Goal: Task Accomplishment & Management: Manage account settings

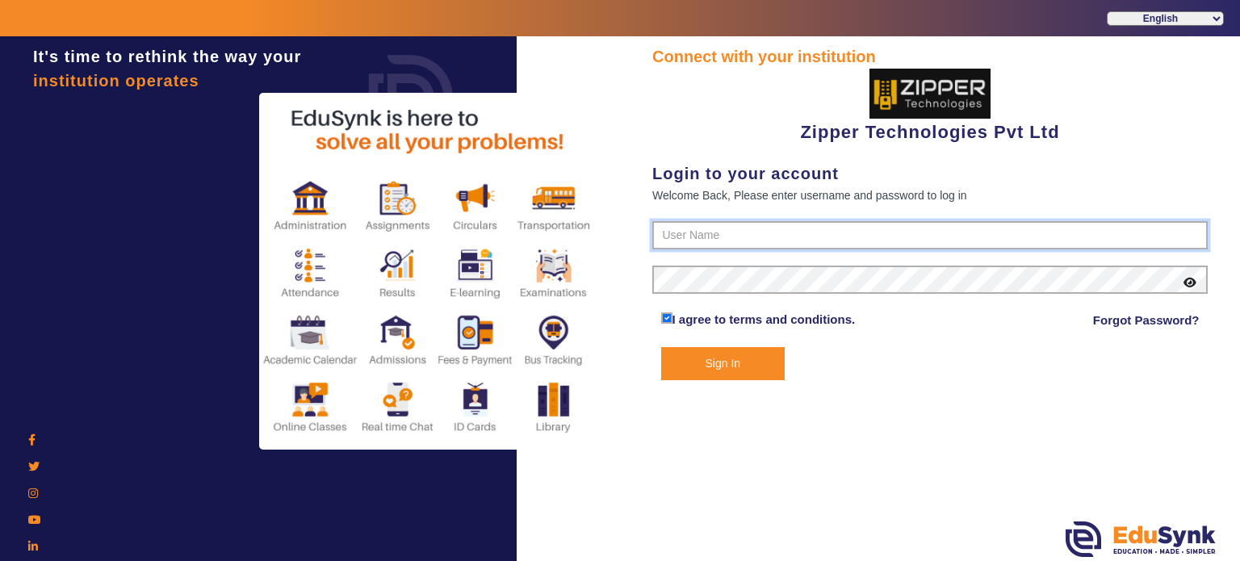
type input "1008790000"
click at [744, 347] on button "Sign In" at bounding box center [723, 363] width 124 height 33
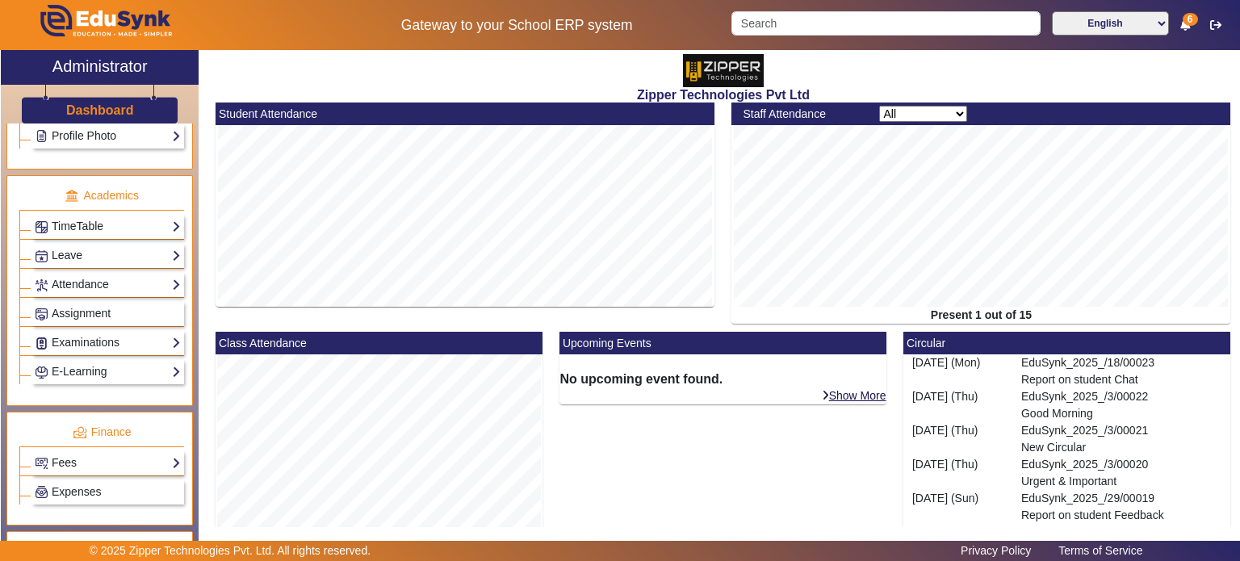
scroll to position [572, 0]
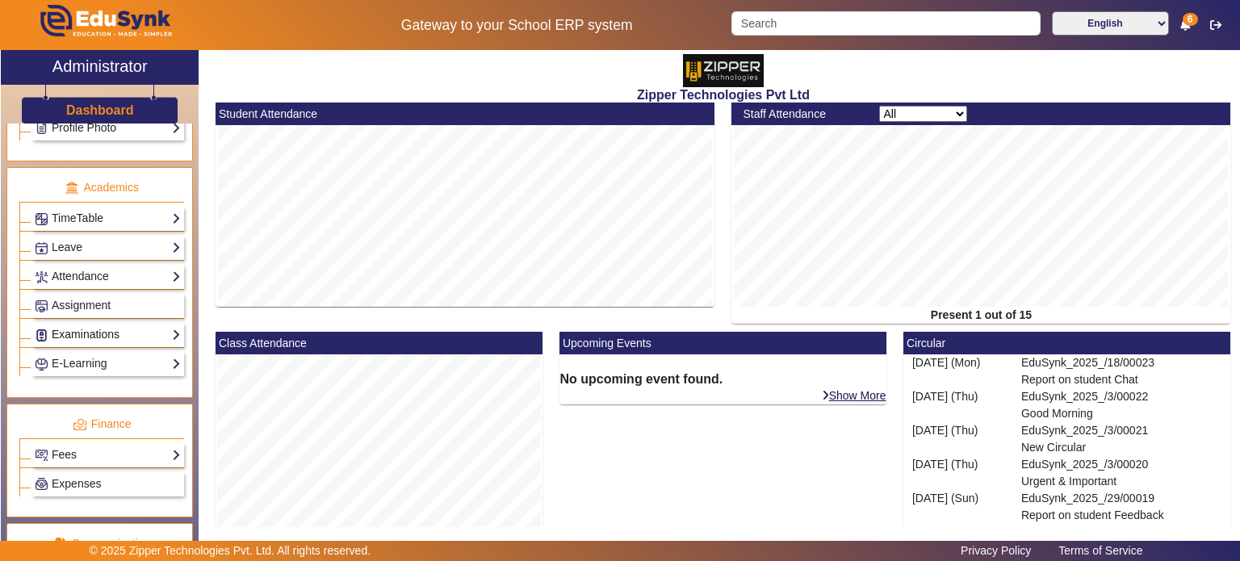
click at [115, 325] on link "Examinations" at bounding box center [108, 334] width 146 height 19
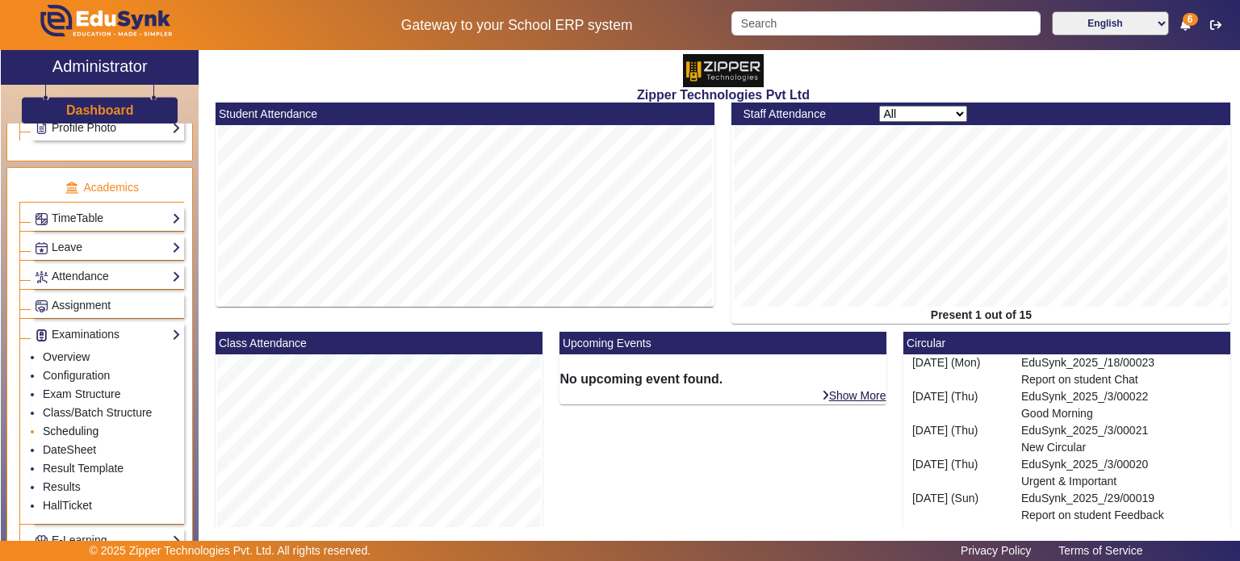
click at [85, 425] on link "Scheduling" at bounding box center [71, 431] width 56 height 13
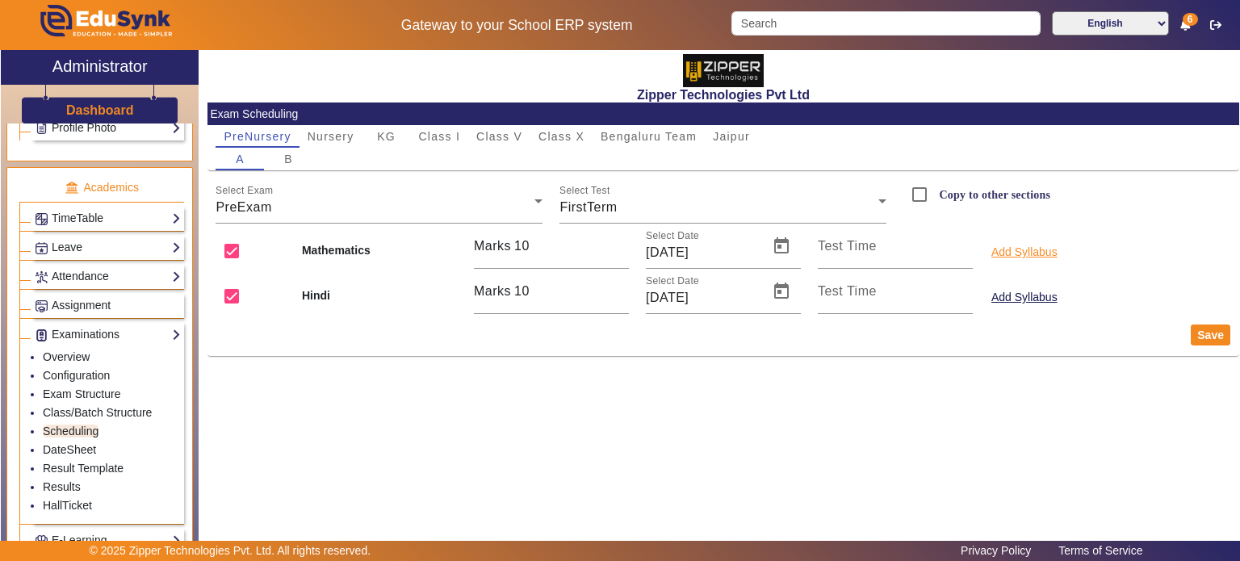
click at [1042, 245] on button "Add Syllabus" at bounding box center [1024, 252] width 69 height 20
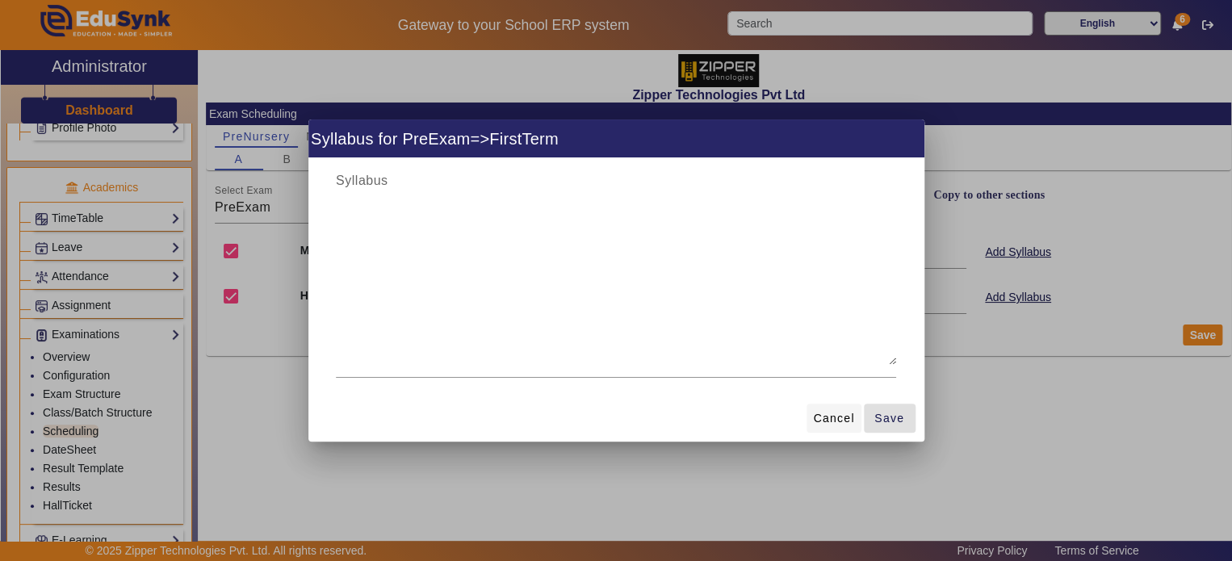
click at [819, 428] on span at bounding box center [834, 418] width 54 height 39
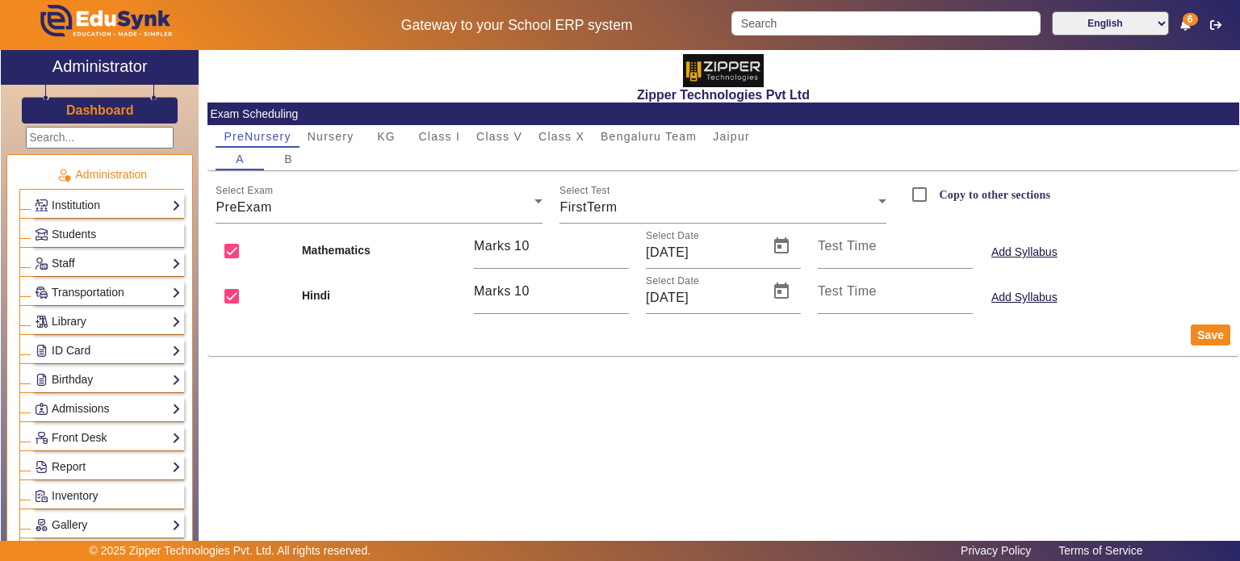
click at [91, 262] on link "Staff" at bounding box center [108, 263] width 146 height 19
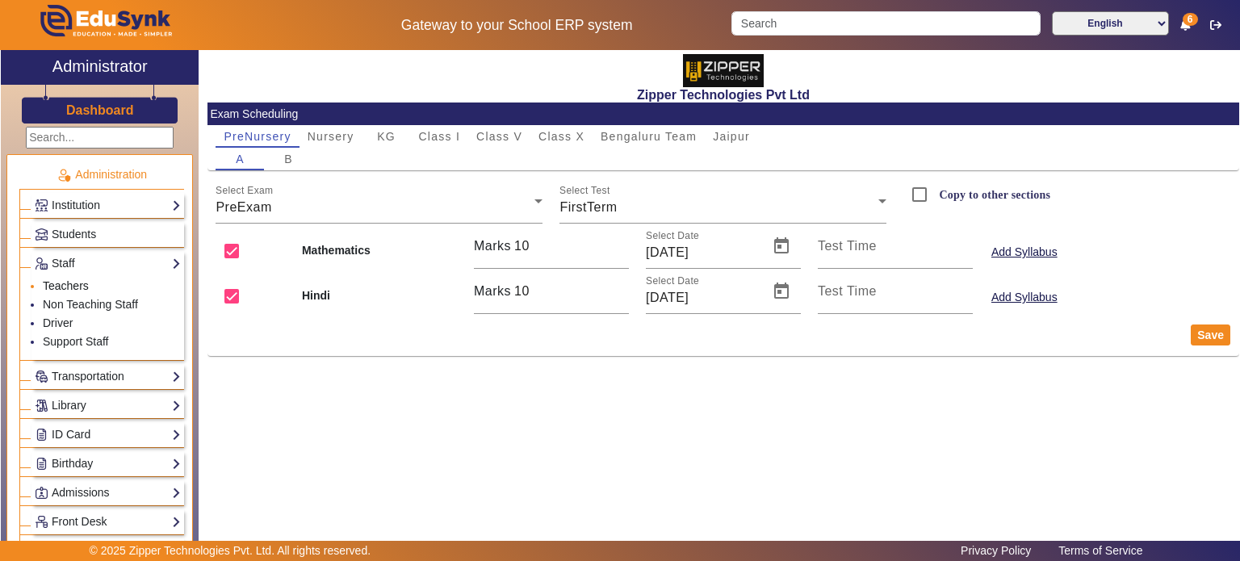
click at [78, 288] on link "Teachers" at bounding box center [66, 285] width 46 height 13
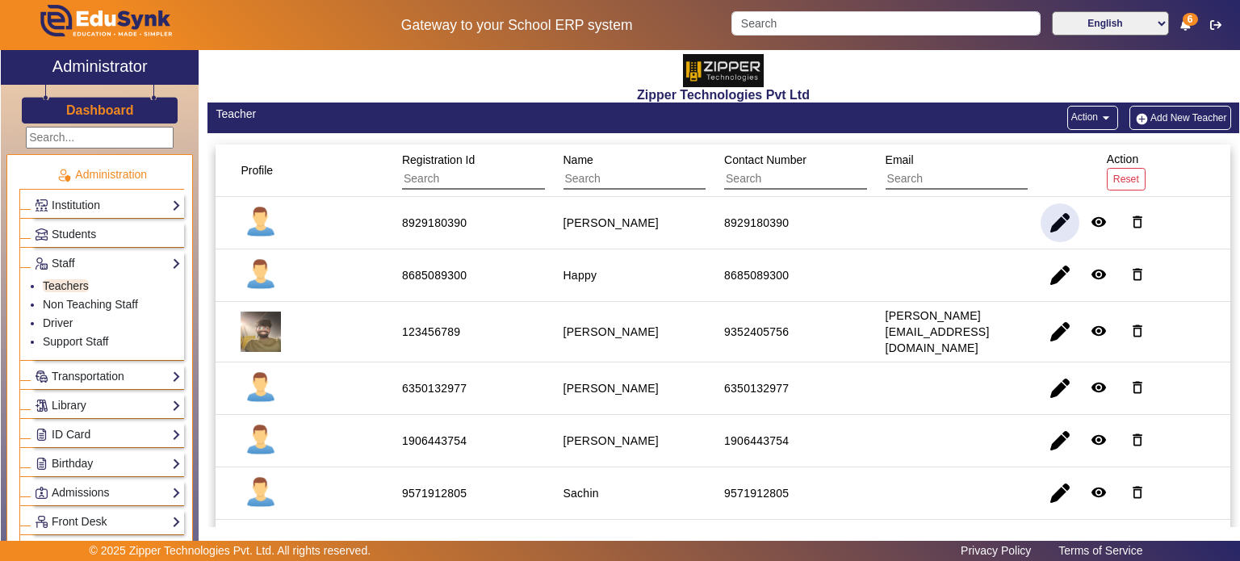
click at [1041, 236] on span "button" at bounding box center [1060, 222] width 39 height 39
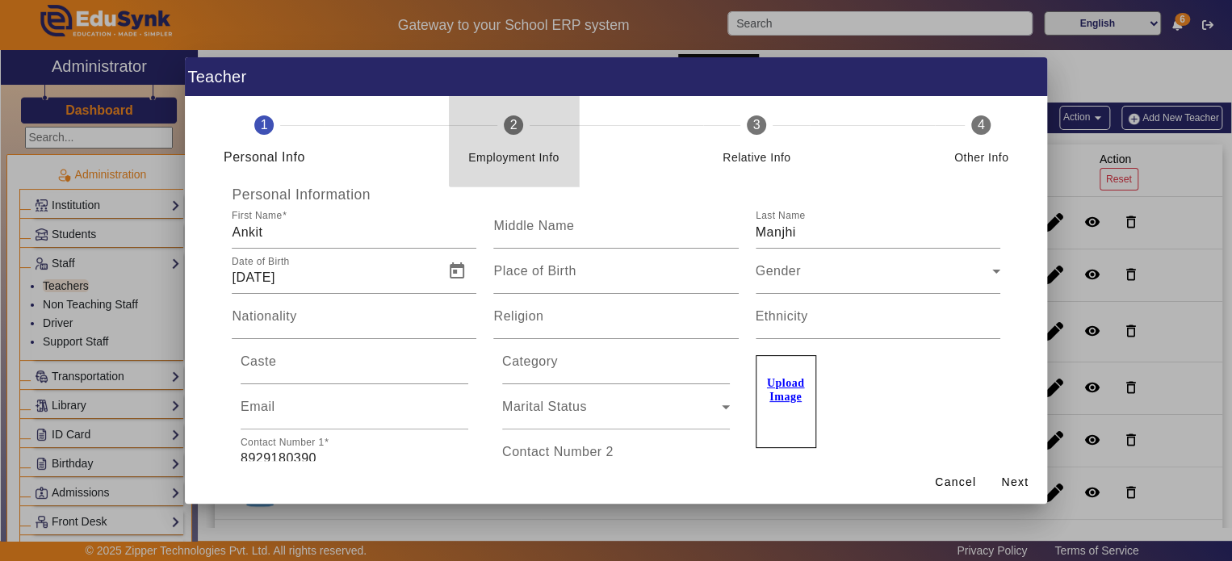
click at [512, 138] on div "Employment Info" at bounding box center [513, 151] width 91 height 32
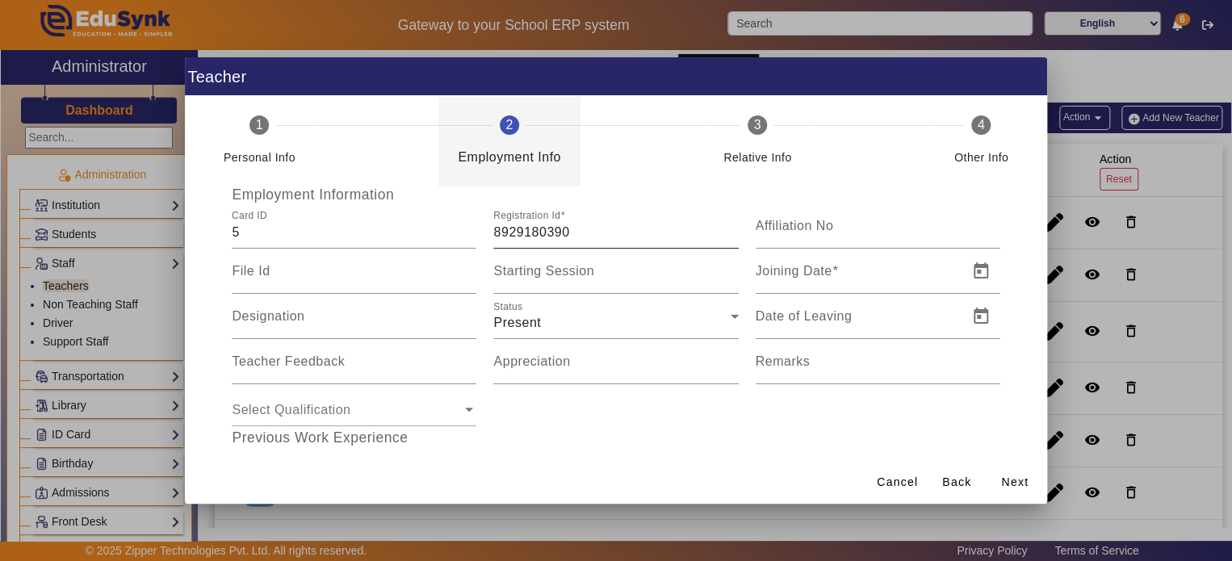
click at [527, 226] on input "8929180390" at bounding box center [615, 232] width 245 height 19
click at [586, 224] on input "8929180390" at bounding box center [615, 232] width 245 height 19
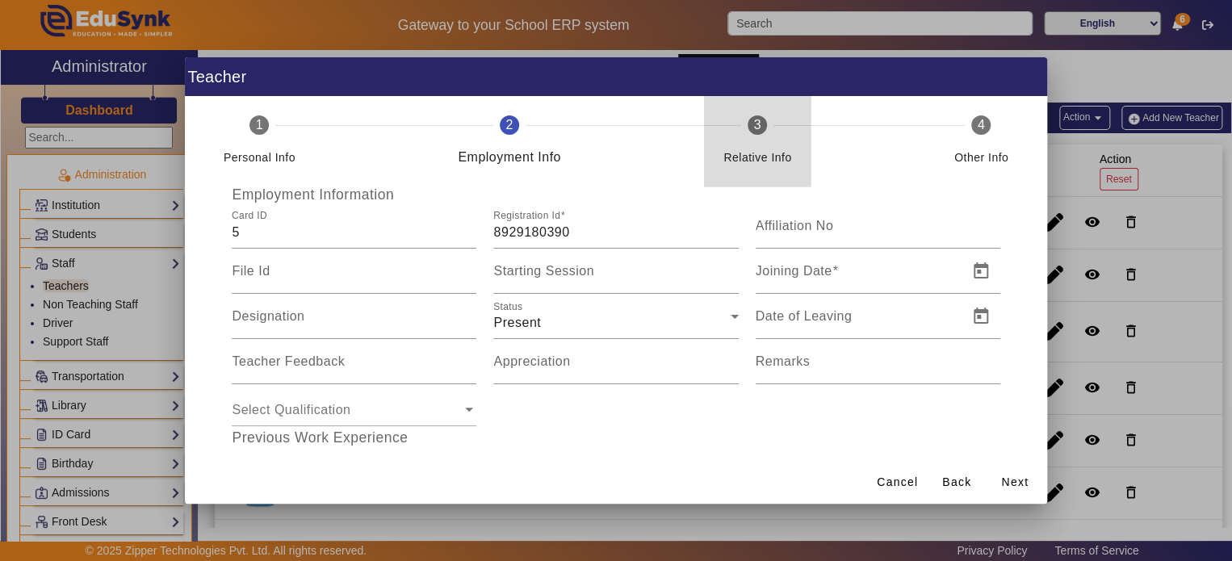
click at [753, 157] on div "Relative Info" at bounding box center [758, 157] width 68 height 19
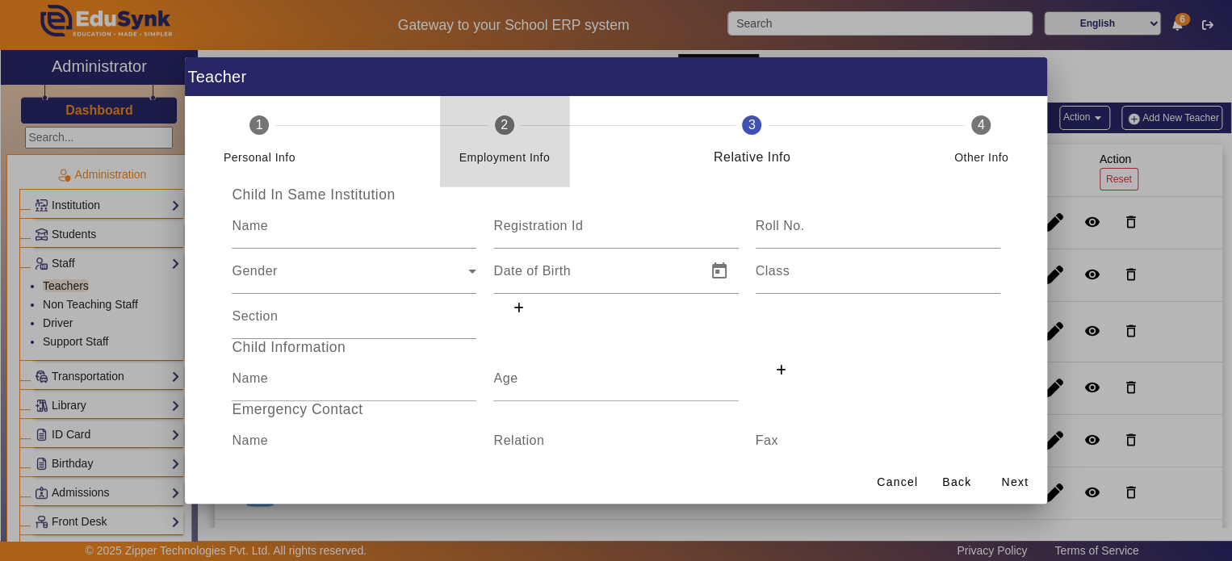
click at [497, 148] on div "Employment Info" at bounding box center [504, 157] width 91 height 19
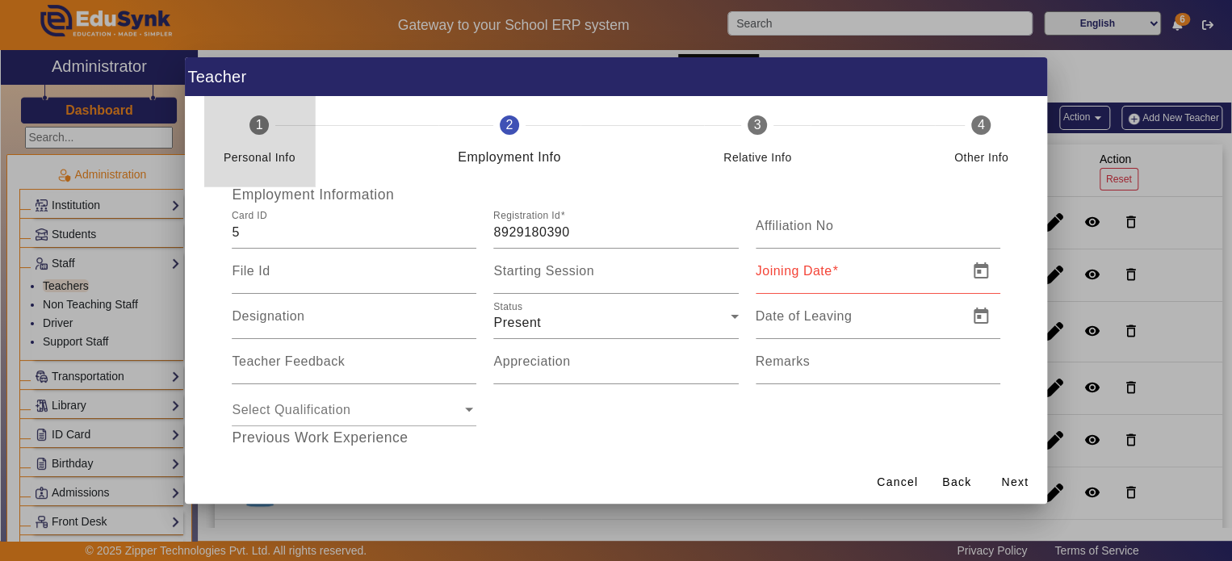
click at [281, 153] on div "Personal Info" at bounding box center [260, 157] width 72 height 19
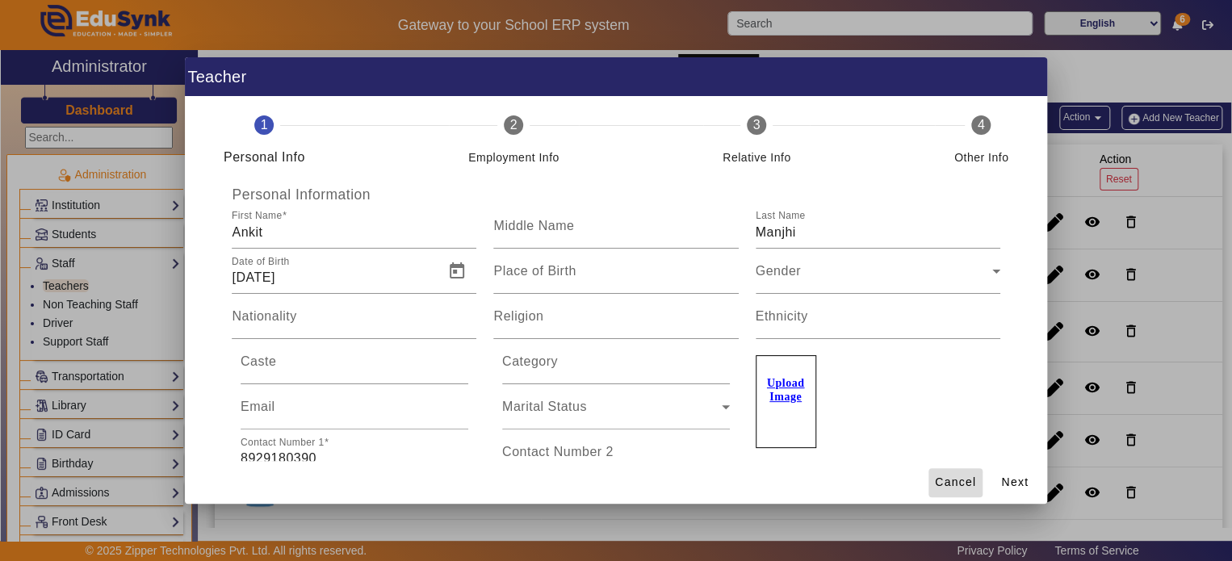
click at [983, 488] on span at bounding box center [956, 483] width 54 height 39
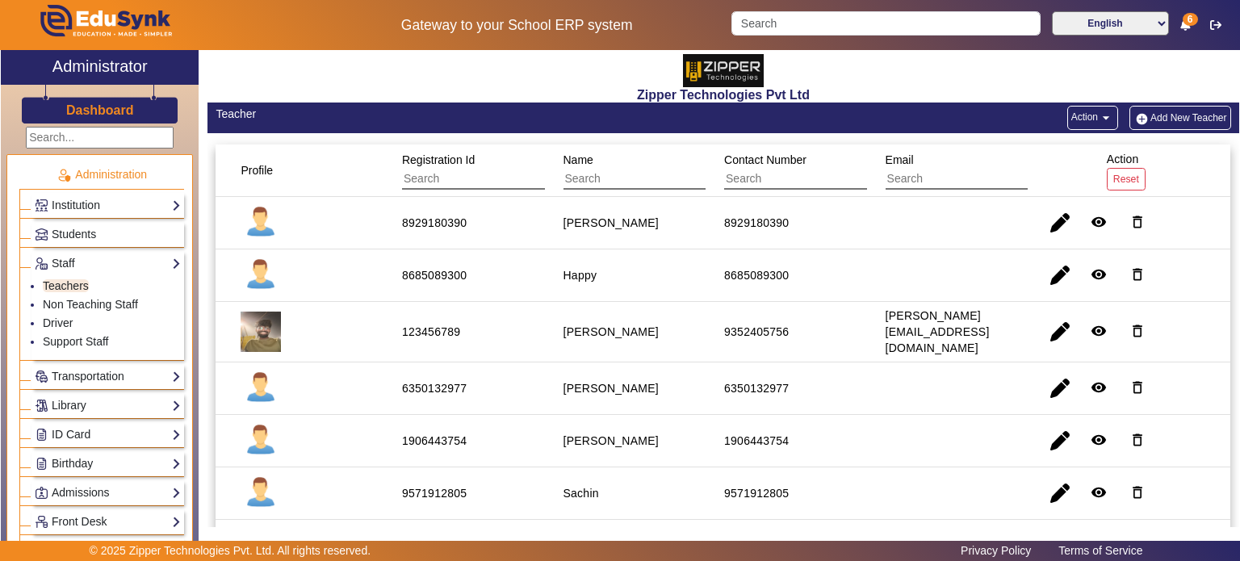
click at [464, 188] on input "text" at bounding box center [474, 179] width 145 height 21
click at [601, 174] on input "text" at bounding box center [636, 179] width 145 height 21
click at [746, 174] on input "text" at bounding box center [796, 179] width 145 height 21
click at [912, 178] on input "text" at bounding box center [958, 179] width 145 height 21
click at [783, 16] on input "Search" at bounding box center [886, 23] width 308 height 24
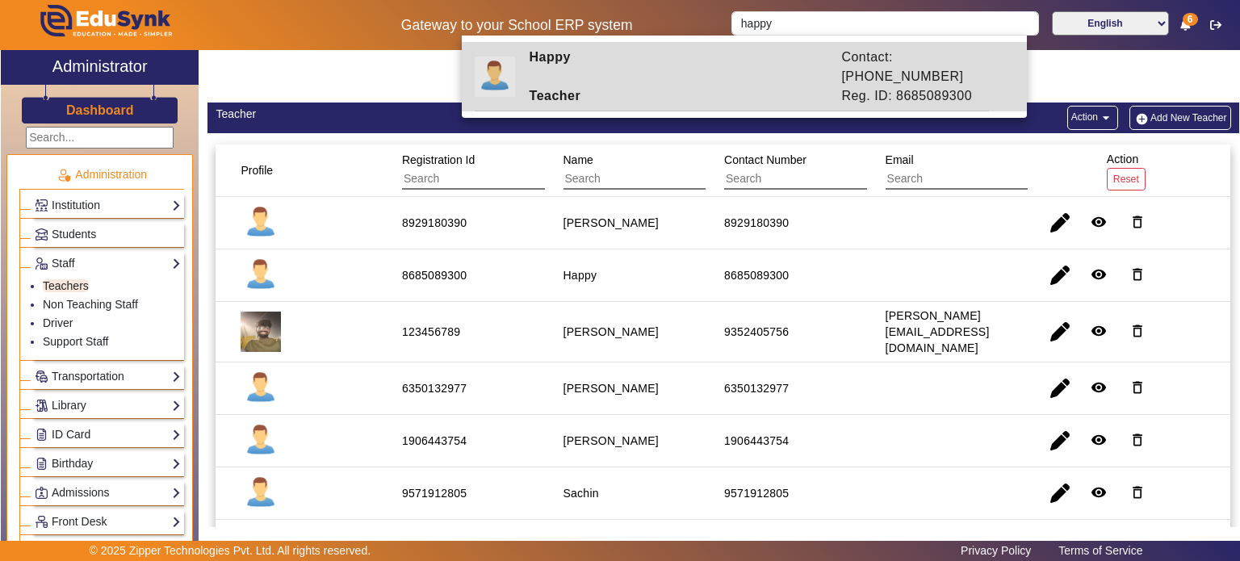
click at [763, 72] on div "Happy" at bounding box center [677, 67] width 313 height 39
type input "Happy"
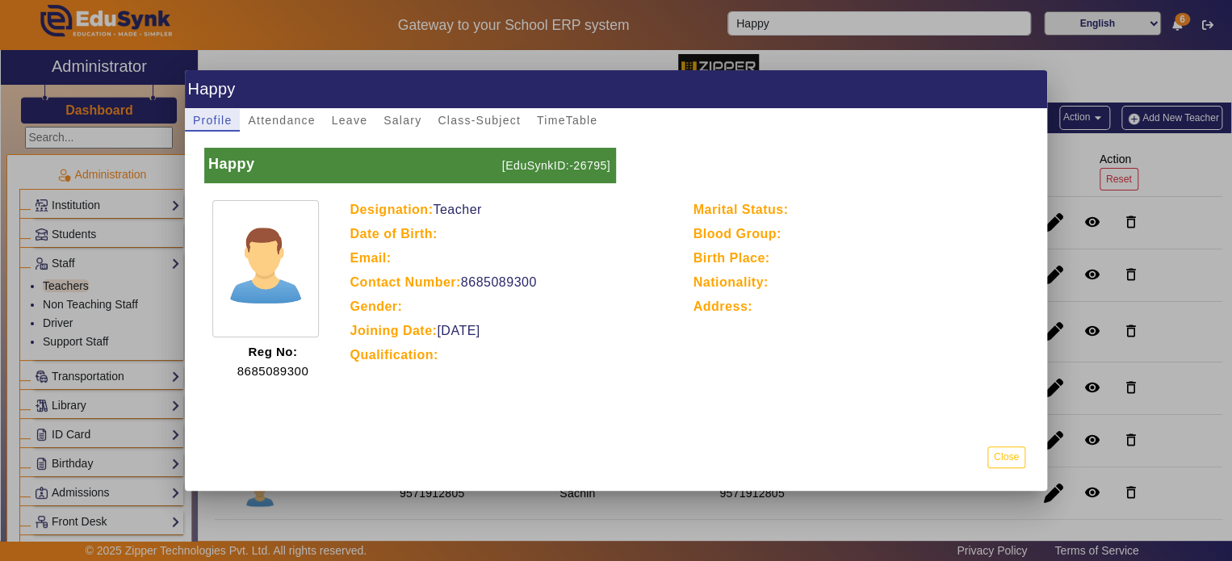
click at [284, 132] on mat-dialog-content "Happy [EduSynkID:-26795] Reg No: 8685089300 Designation: Teacher Date of Birth:…" at bounding box center [616, 265] width 862 height 266
click at [288, 116] on span "Attendance" at bounding box center [281, 120] width 67 height 11
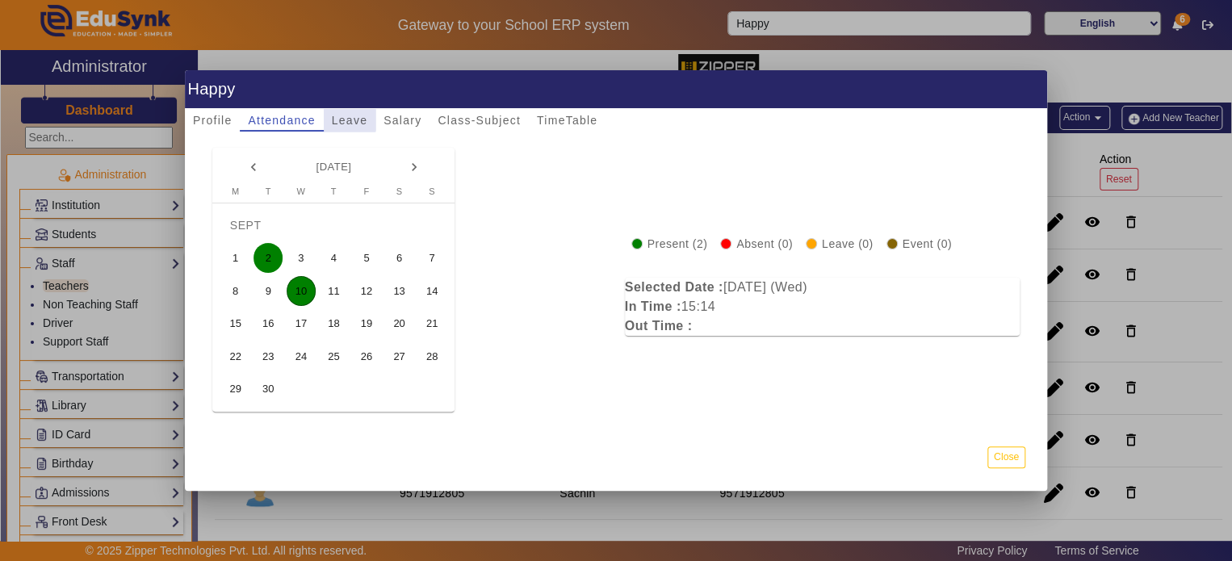
click at [338, 117] on span "Leave" at bounding box center [350, 120] width 36 height 11
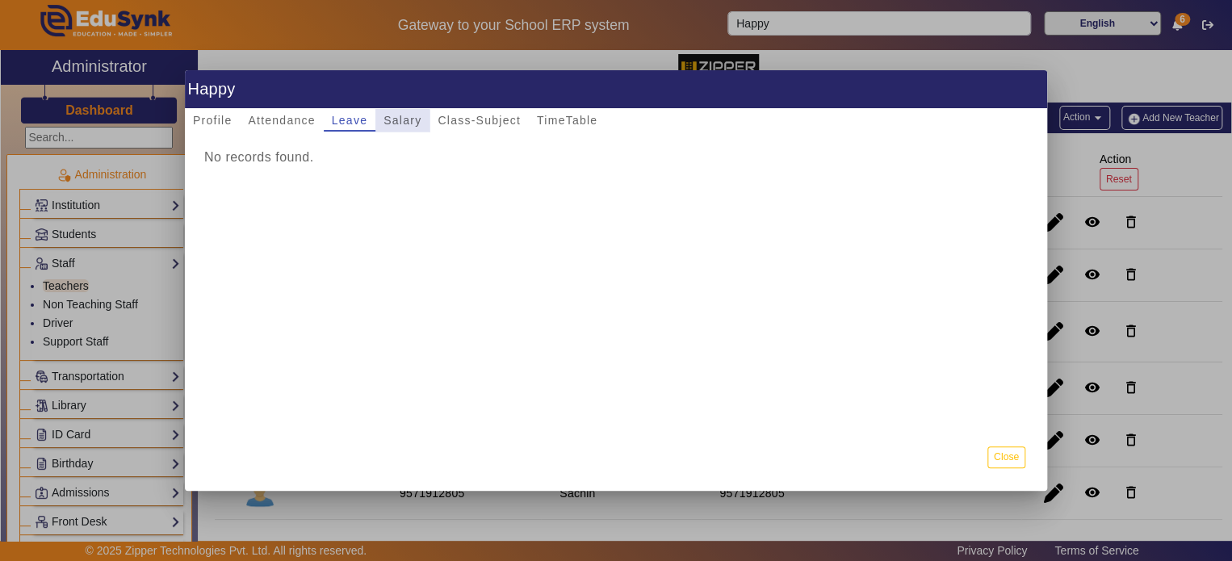
click at [394, 128] on span "Salary" at bounding box center [403, 120] width 38 height 23
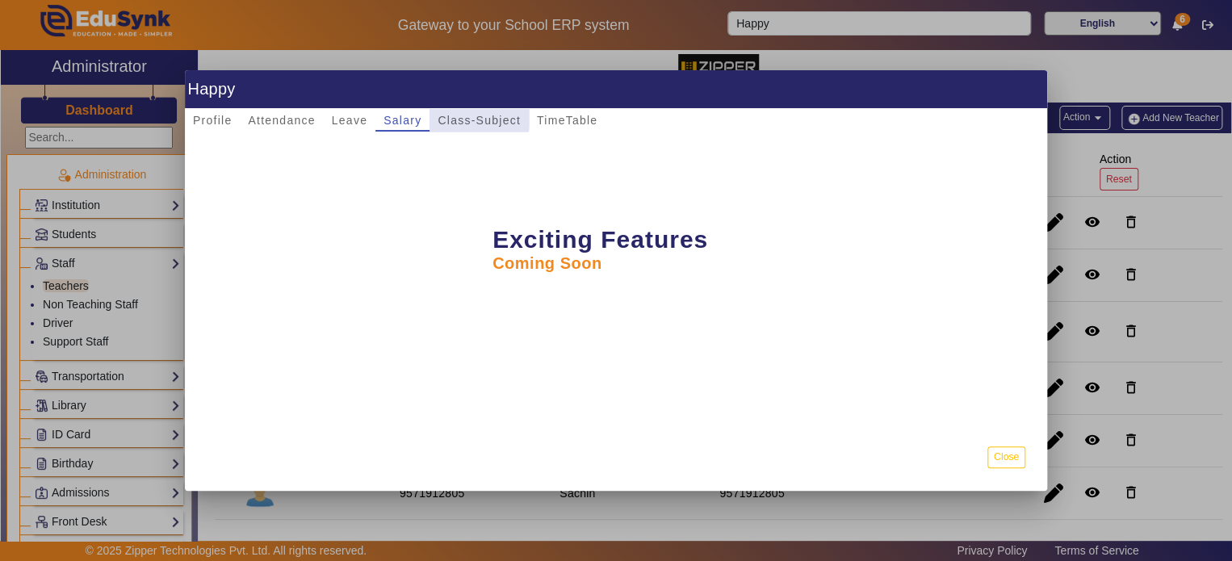
click at [467, 117] on span "Class-Subject" at bounding box center [479, 120] width 83 height 11
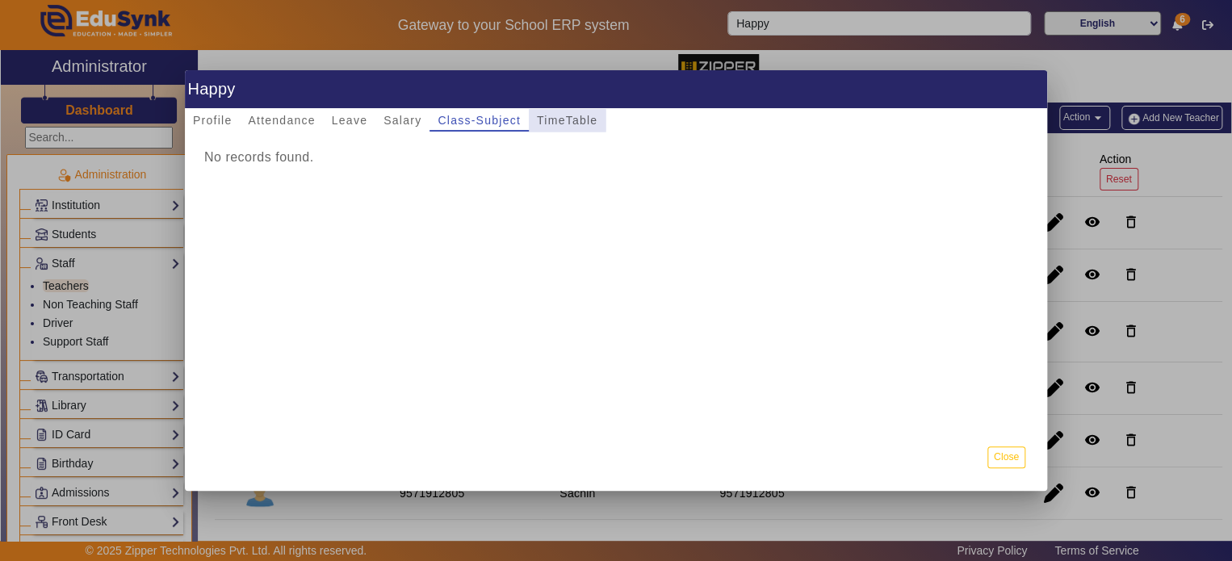
click at [542, 120] on span "TimeTable" at bounding box center [567, 120] width 61 height 11
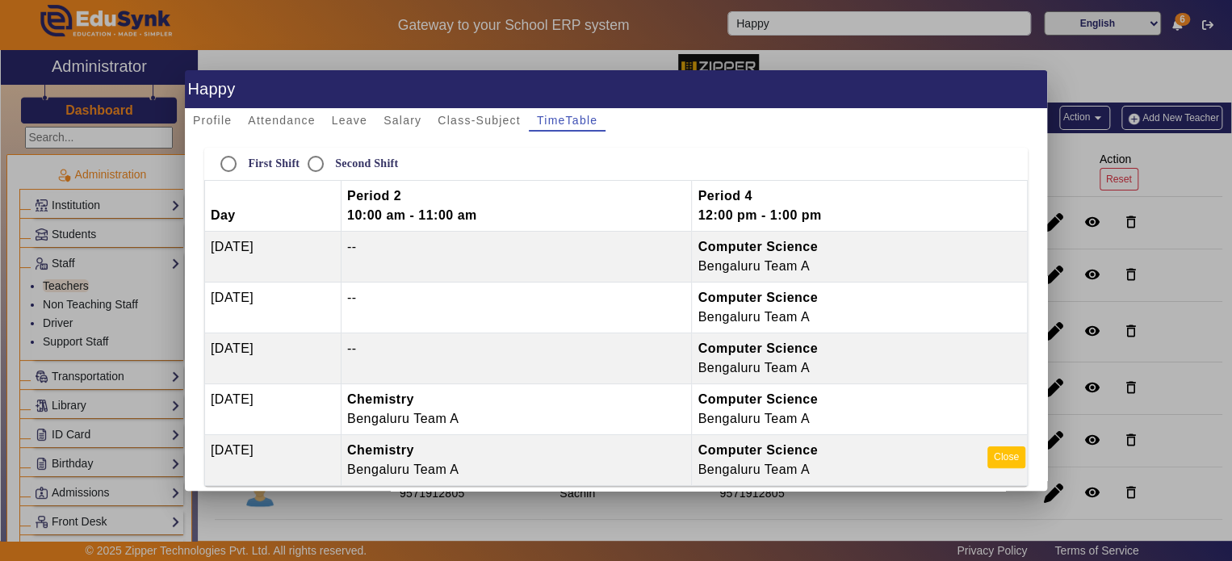
click at [1006, 451] on button "Close" at bounding box center [1007, 458] width 38 height 22
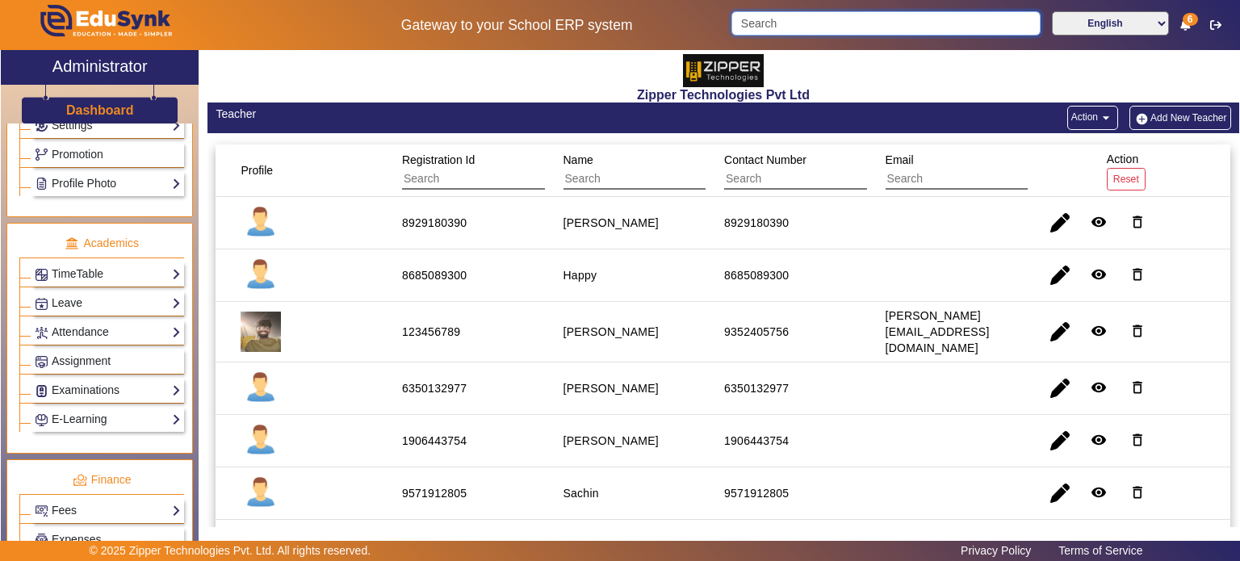
scroll to position [601, 0]
click at [124, 386] on link "Examinations" at bounding box center [108, 389] width 146 height 19
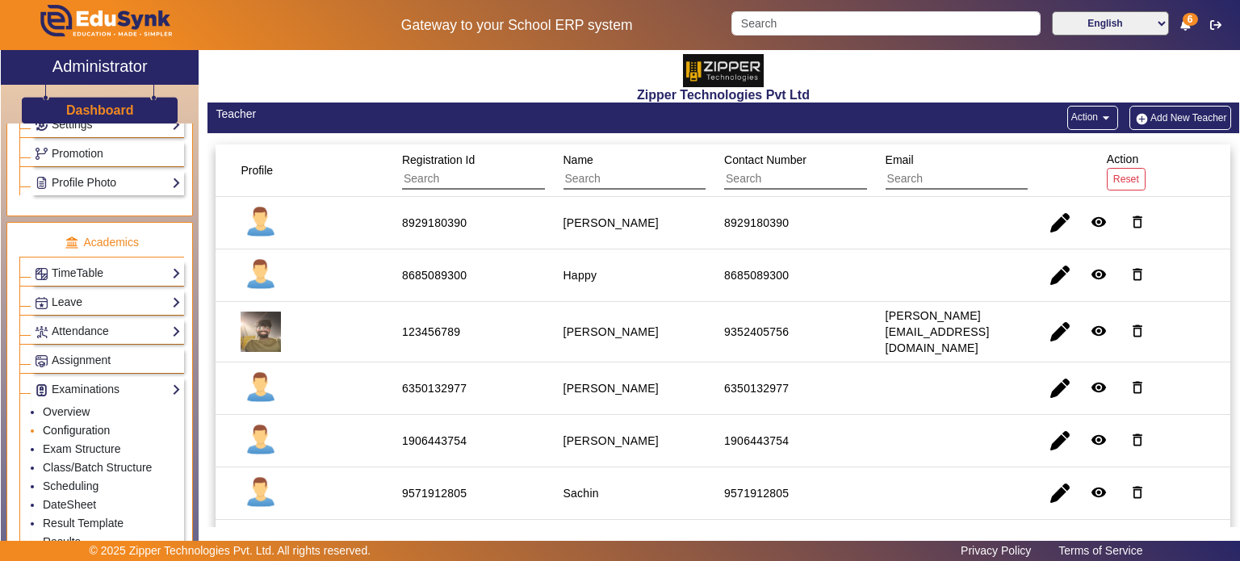
click at [95, 424] on link "Configuration" at bounding box center [76, 430] width 67 height 13
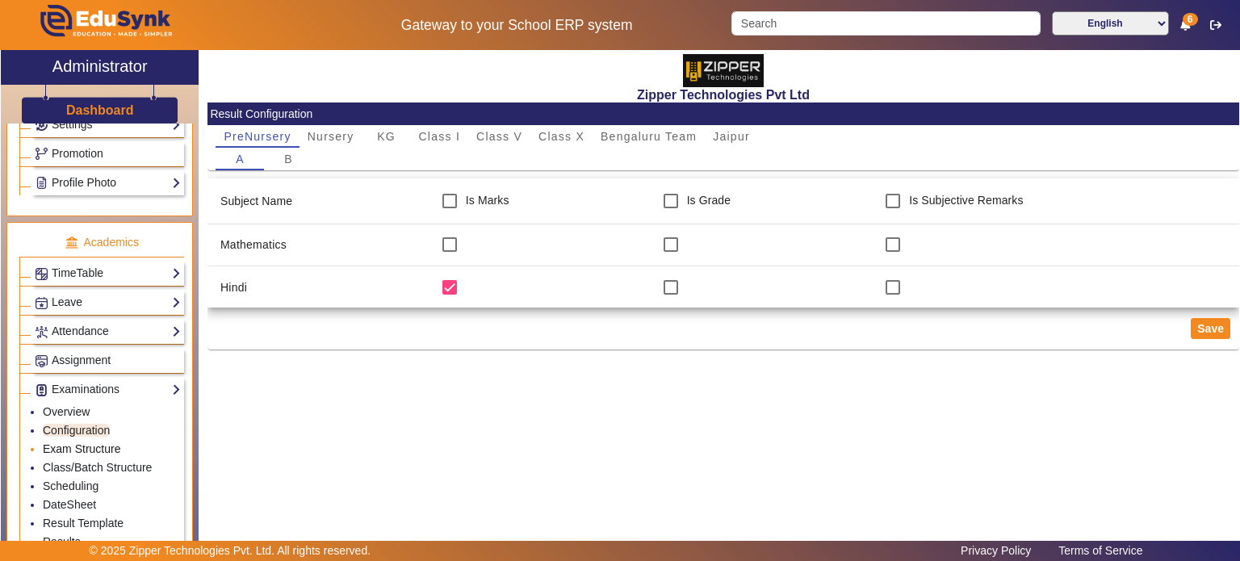
click at [95, 443] on link "Exam Structure" at bounding box center [82, 449] width 78 height 13
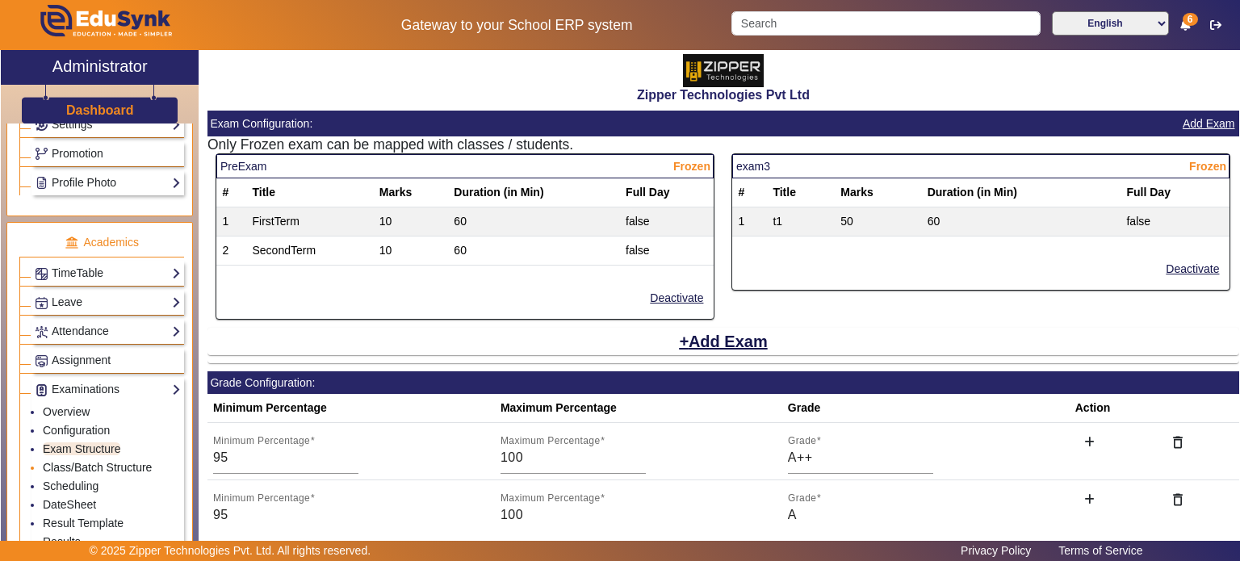
click at [98, 464] on link "Class/Batch Structure" at bounding box center [97, 467] width 109 height 13
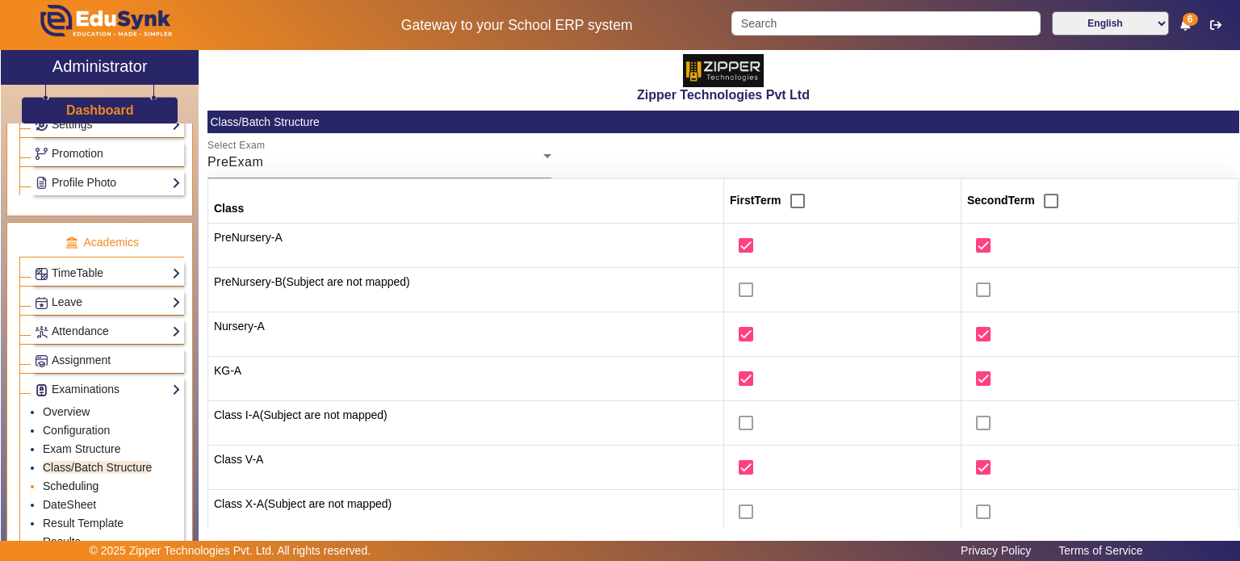
click at [94, 480] on link "Scheduling" at bounding box center [71, 486] width 56 height 13
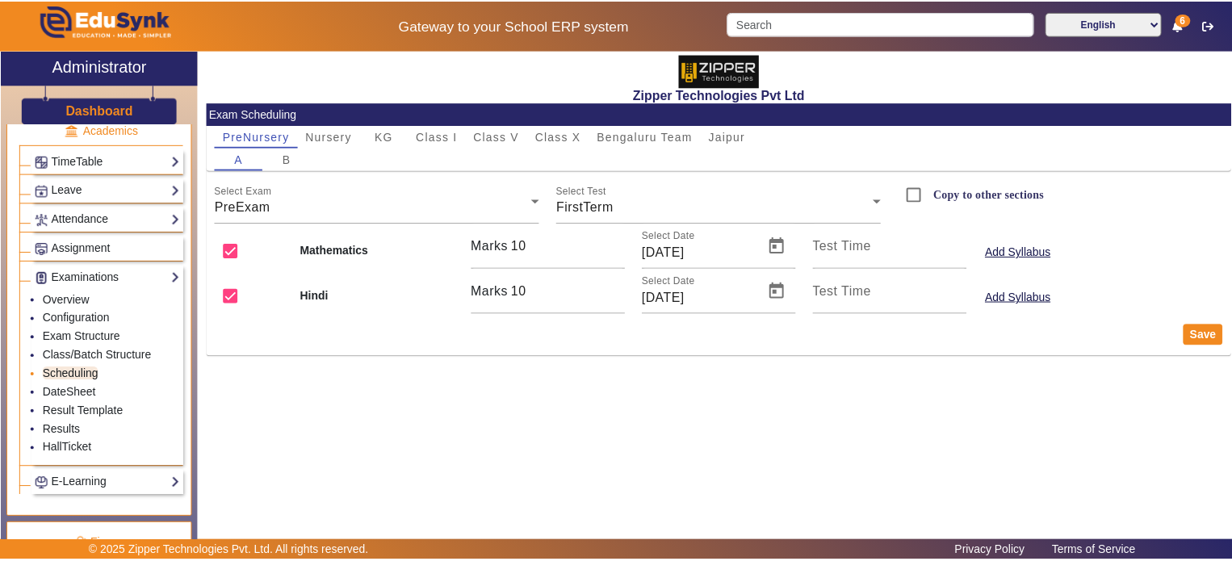
scroll to position [633, 0]
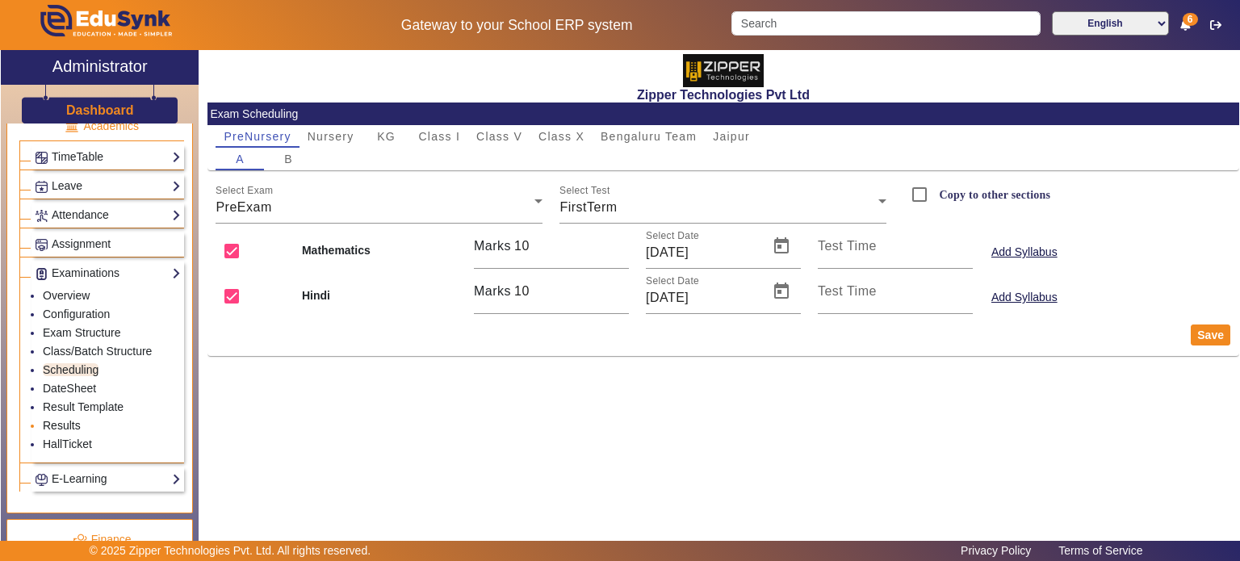
click at [65, 422] on link "Results" at bounding box center [62, 425] width 38 height 13
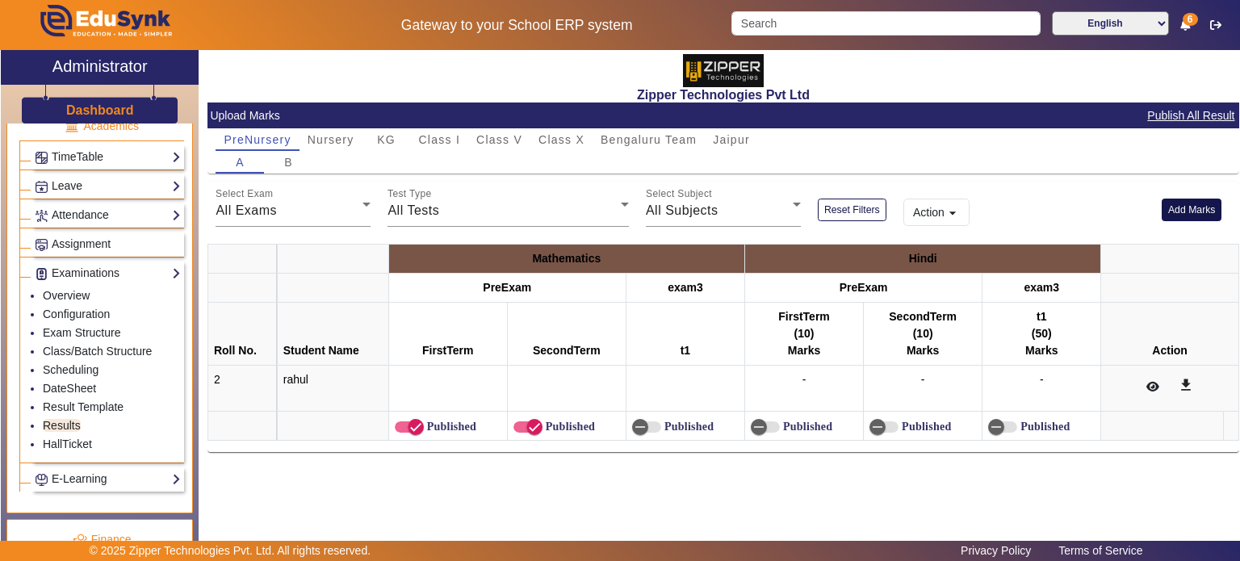
click at [1173, 219] on button "Add Marks" at bounding box center [1192, 210] width 61 height 22
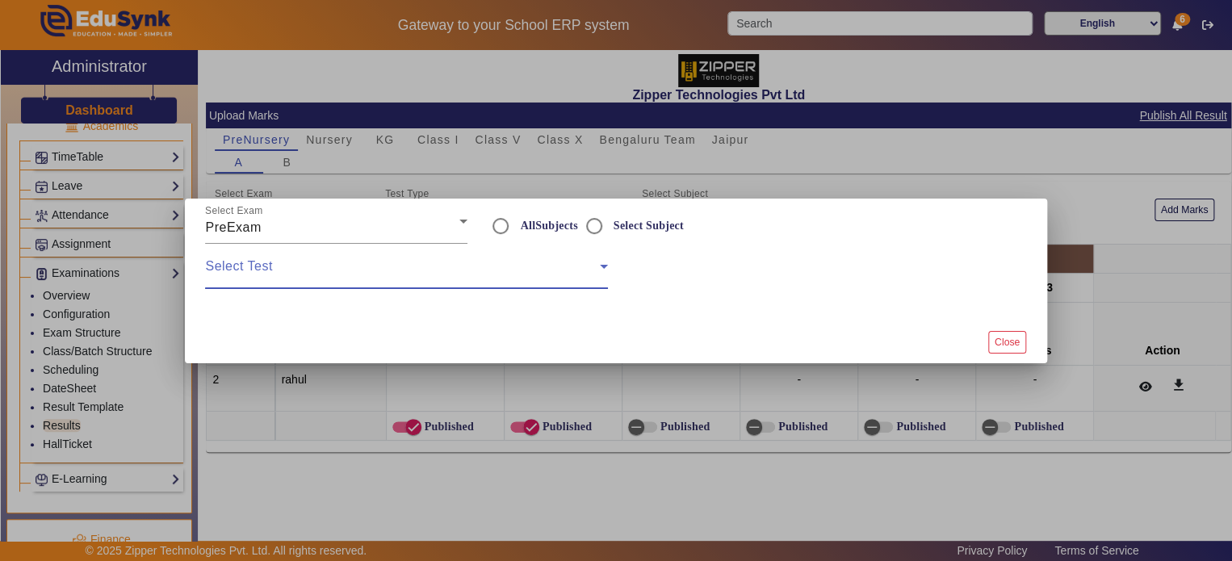
click at [439, 266] on span at bounding box center [402, 272] width 394 height 19
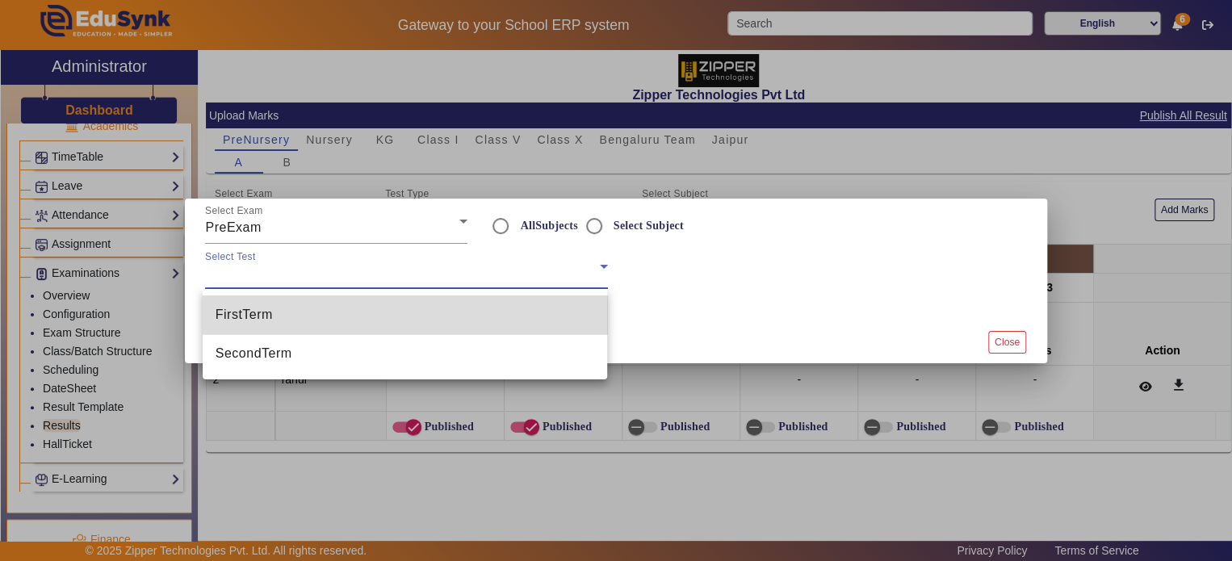
click at [426, 304] on mat-option "FirstTerm" at bounding box center [405, 315] width 405 height 39
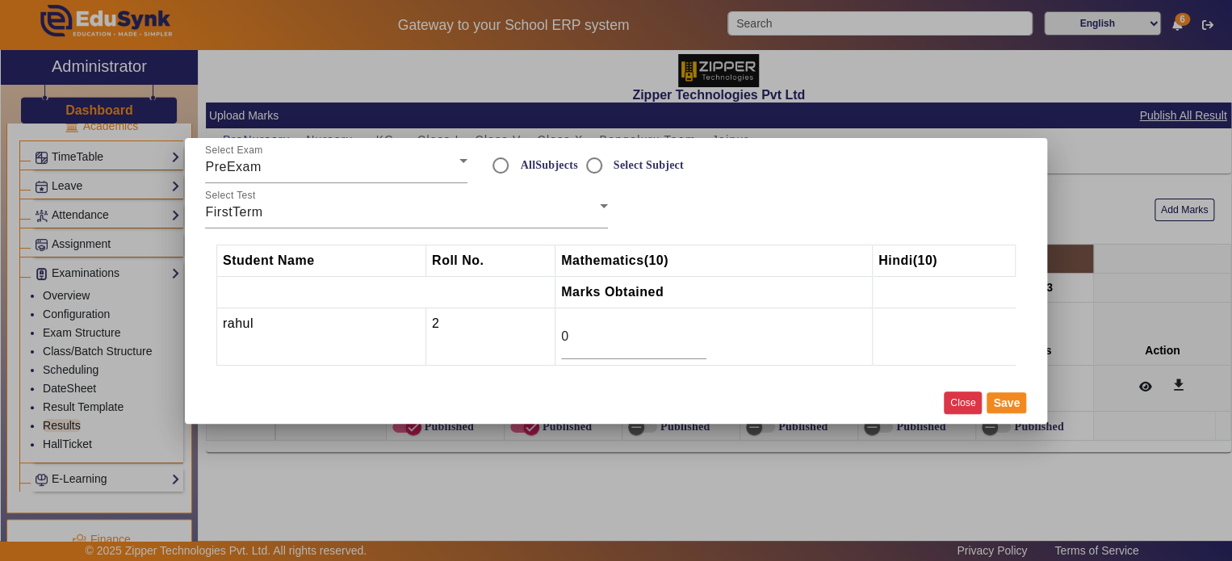
click at [959, 401] on button "Close" at bounding box center [963, 403] width 38 height 22
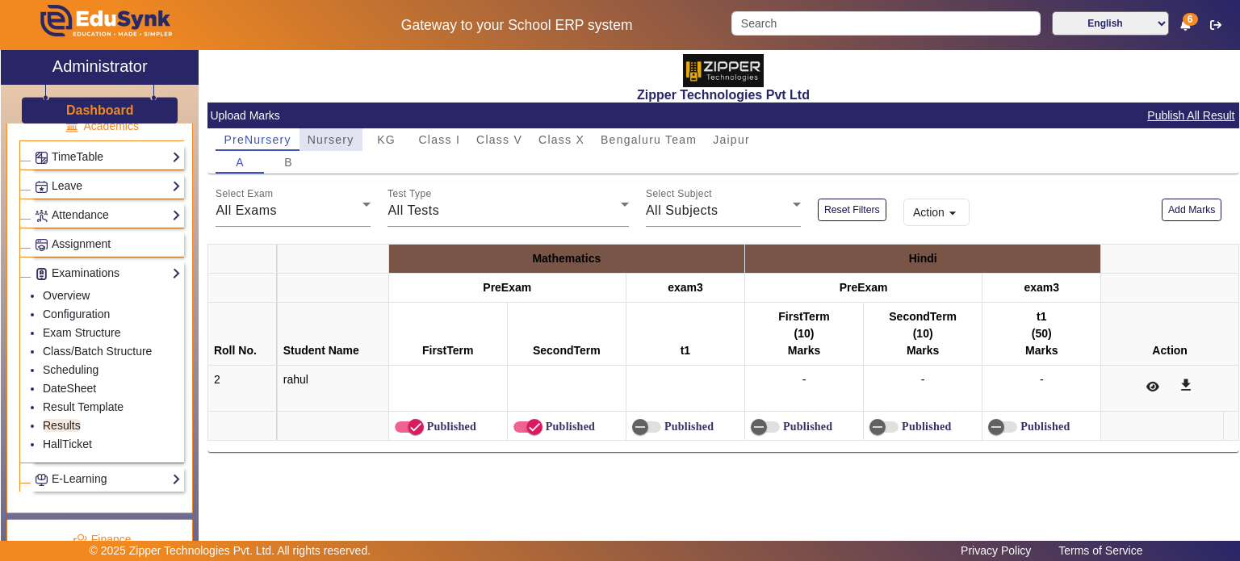
click at [338, 128] on span "Nursery" at bounding box center [331, 139] width 47 height 23
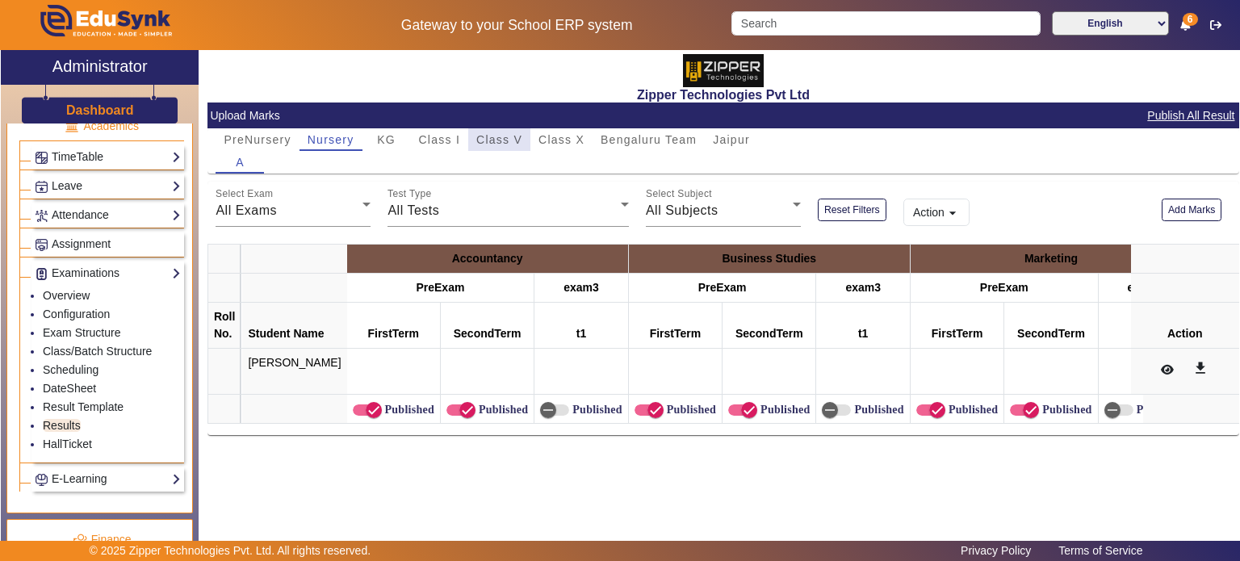
click at [502, 144] on span "Class V" at bounding box center [499, 139] width 46 height 11
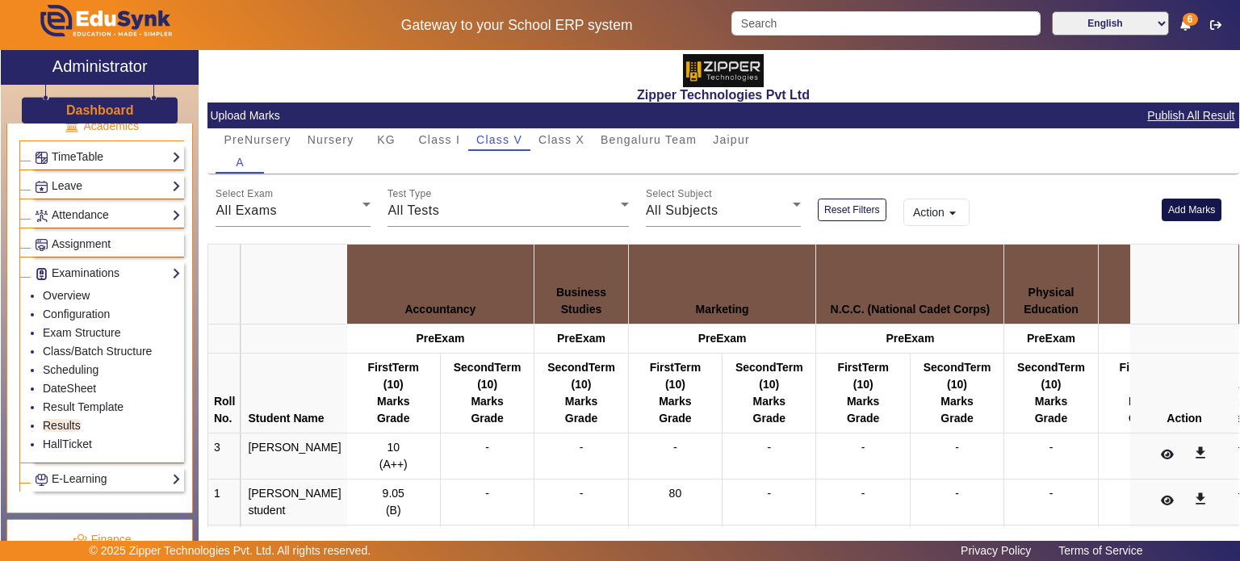
click at [1173, 205] on button "Add Marks" at bounding box center [1192, 210] width 61 height 22
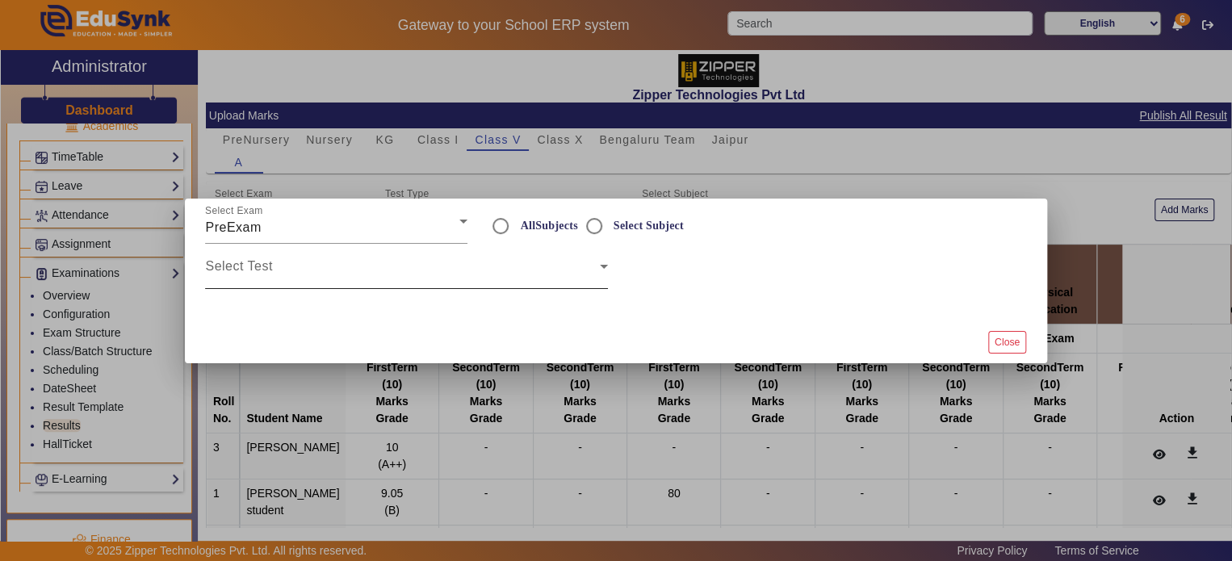
drag, startPoint x: 446, startPoint y: 243, endPoint x: 446, endPoint y: 261, distance: 17.8
click at [446, 261] on div "Select Test" at bounding box center [406, 266] width 402 height 45
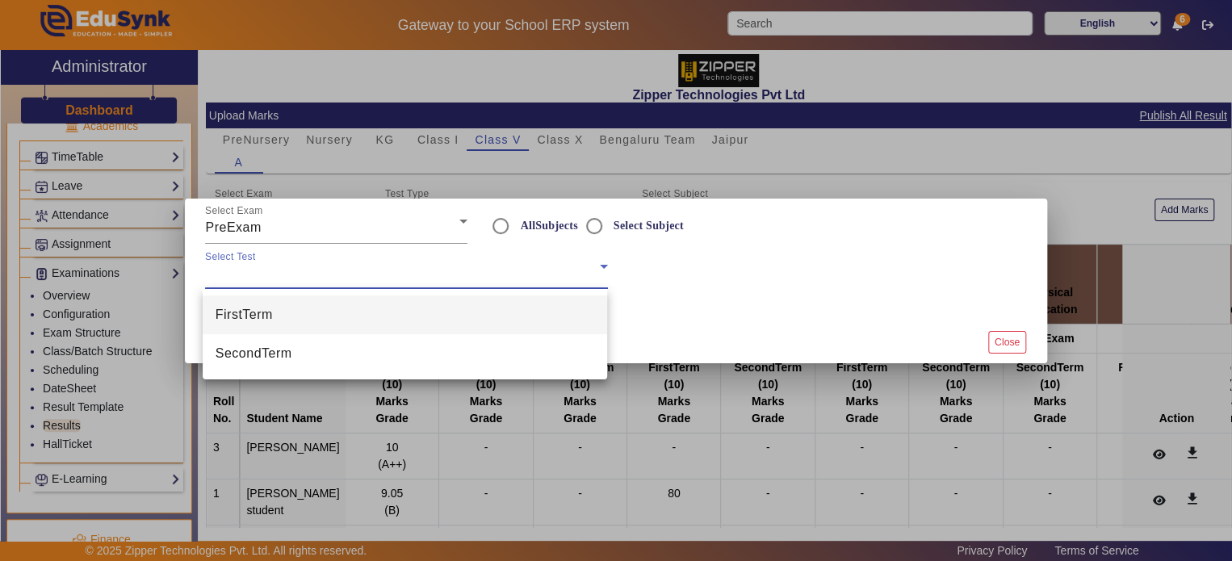
click at [446, 261] on div at bounding box center [616, 280] width 1232 height 561
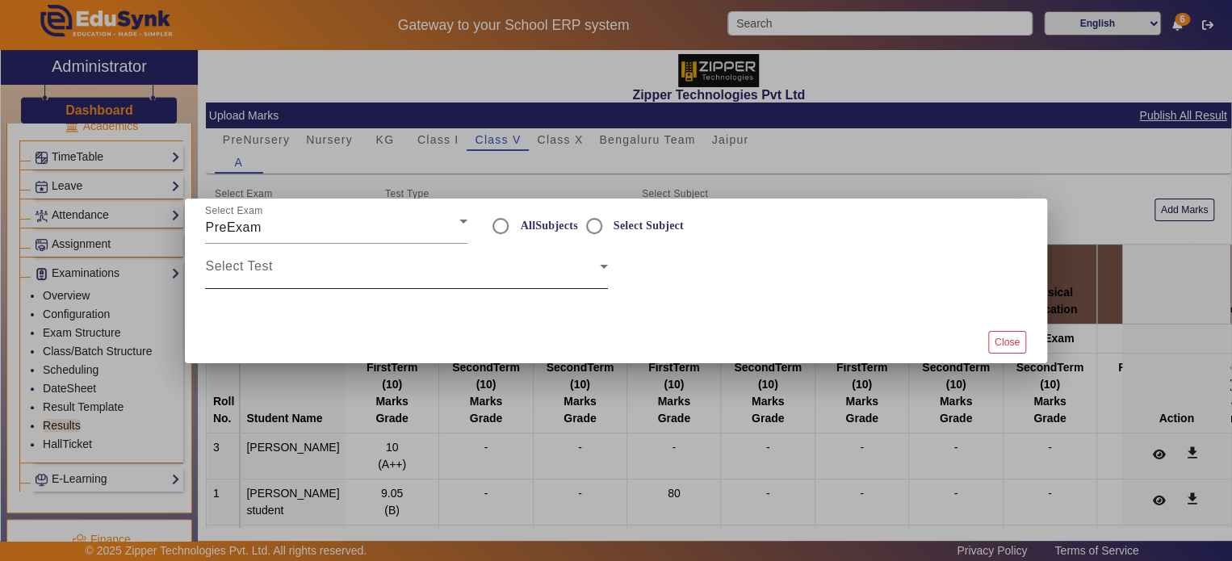
click at [435, 283] on div "Select Test" at bounding box center [406, 266] width 402 height 45
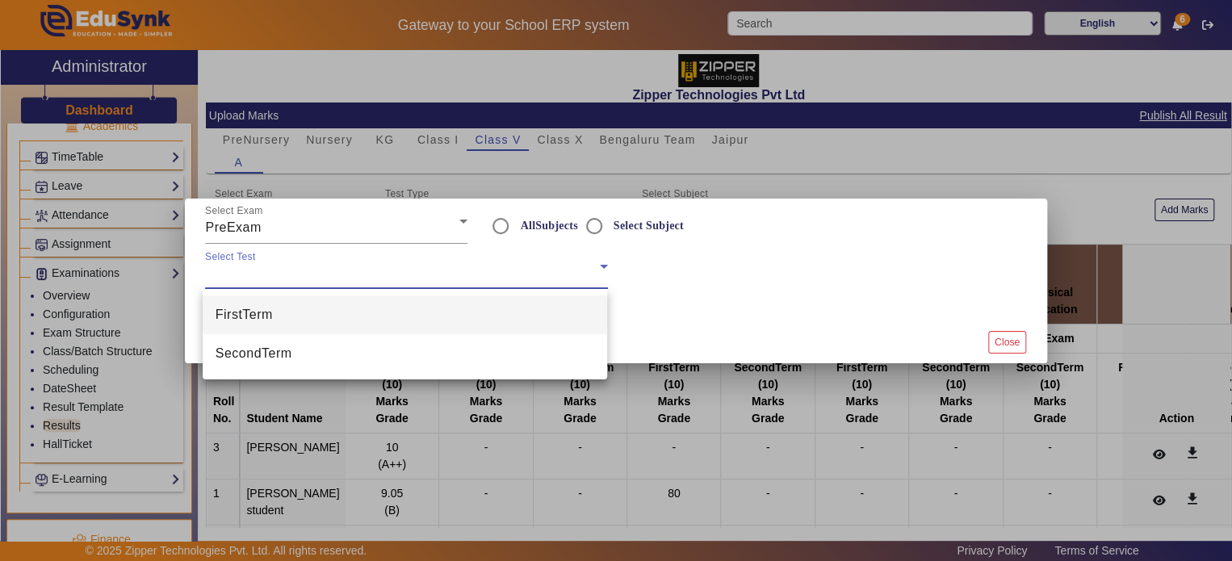
click at [427, 317] on mat-option "FirstTerm" at bounding box center [405, 315] width 405 height 39
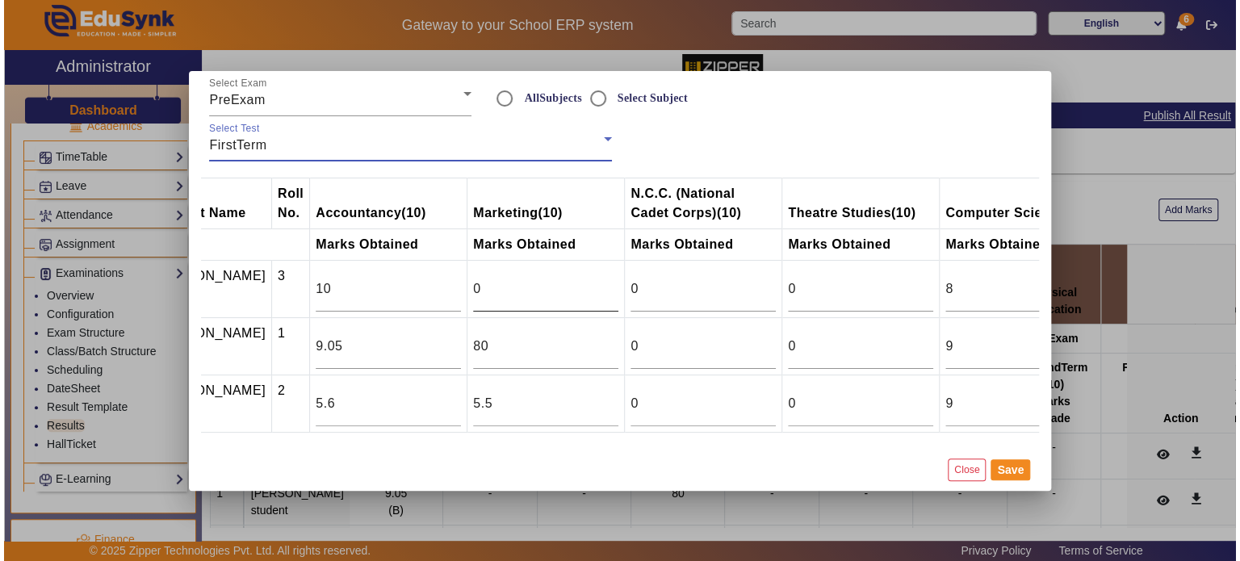
scroll to position [0, 73]
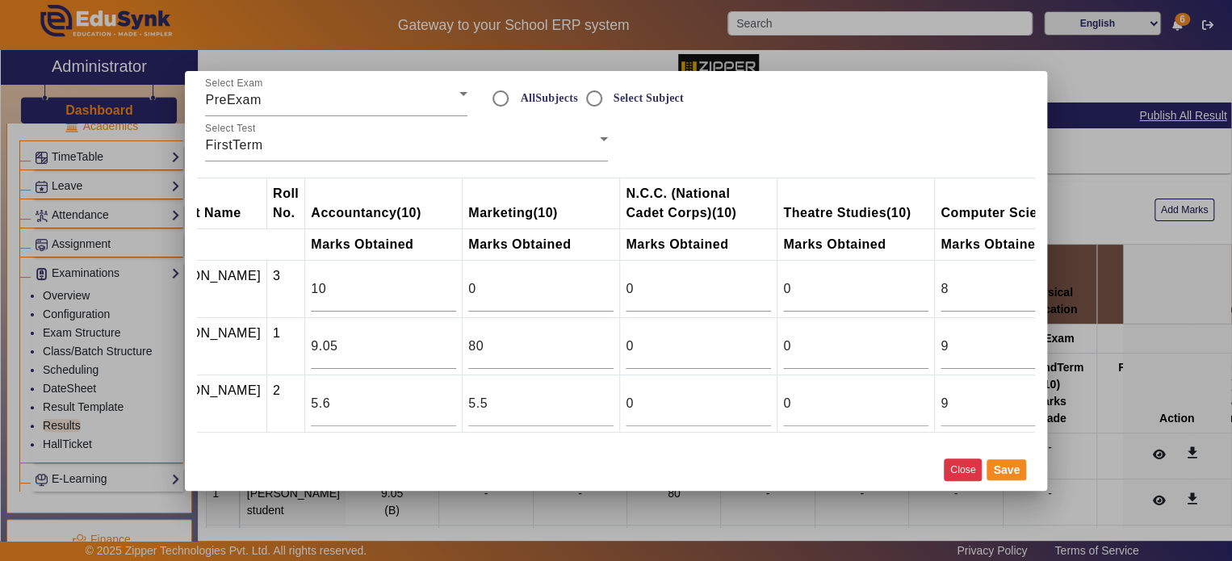
click at [953, 469] on button "Close" at bounding box center [963, 470] width 38 height 22
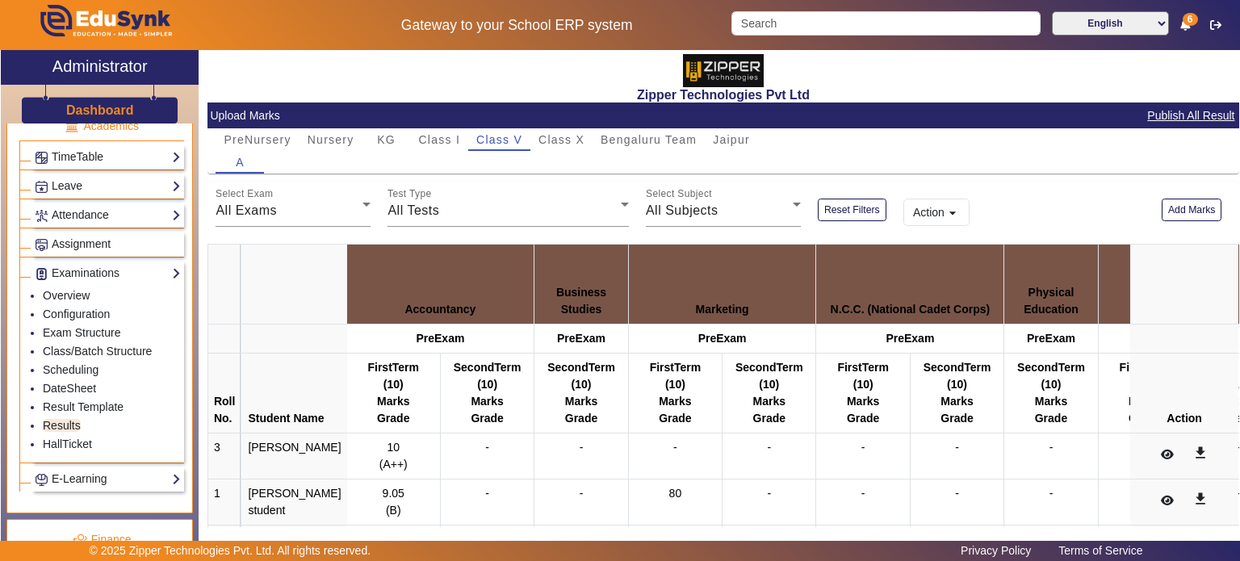
scroll to position [100, 0]
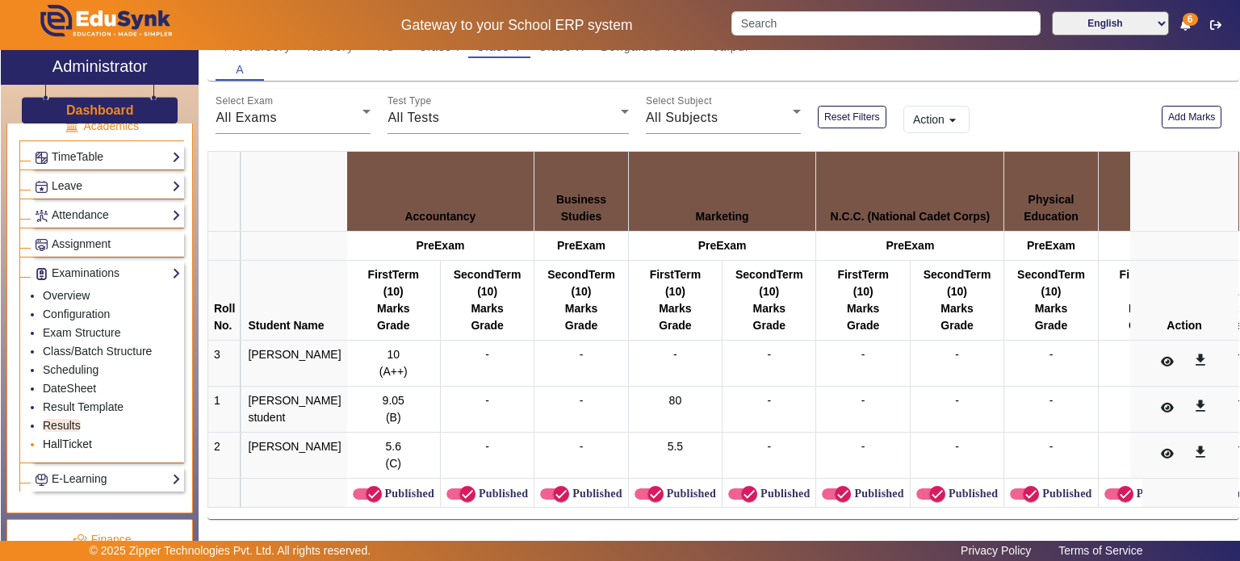
click at [82, 438] on link "HallTicket" at bounding box center [67, 444] width 49 height 13
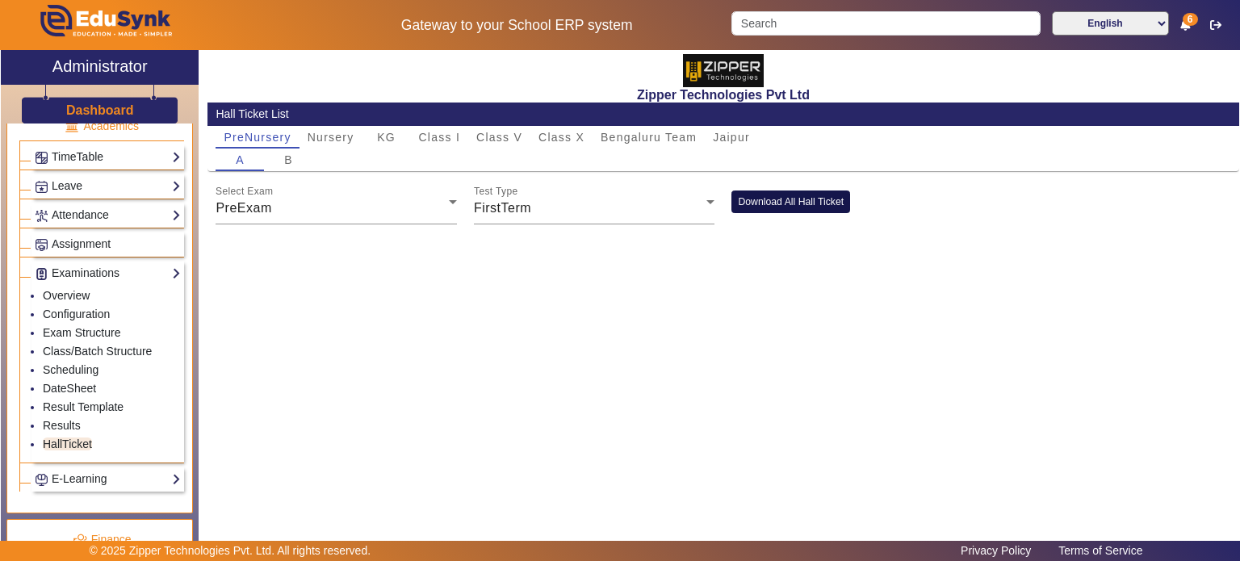
click at [798, 209] on button "Download All Hall Ticket" at bounding box center [791, 202] width 119 height 22
click at [520, 202] on span "FirstTerm" at bounding box center [502, 208] width 57 height 14
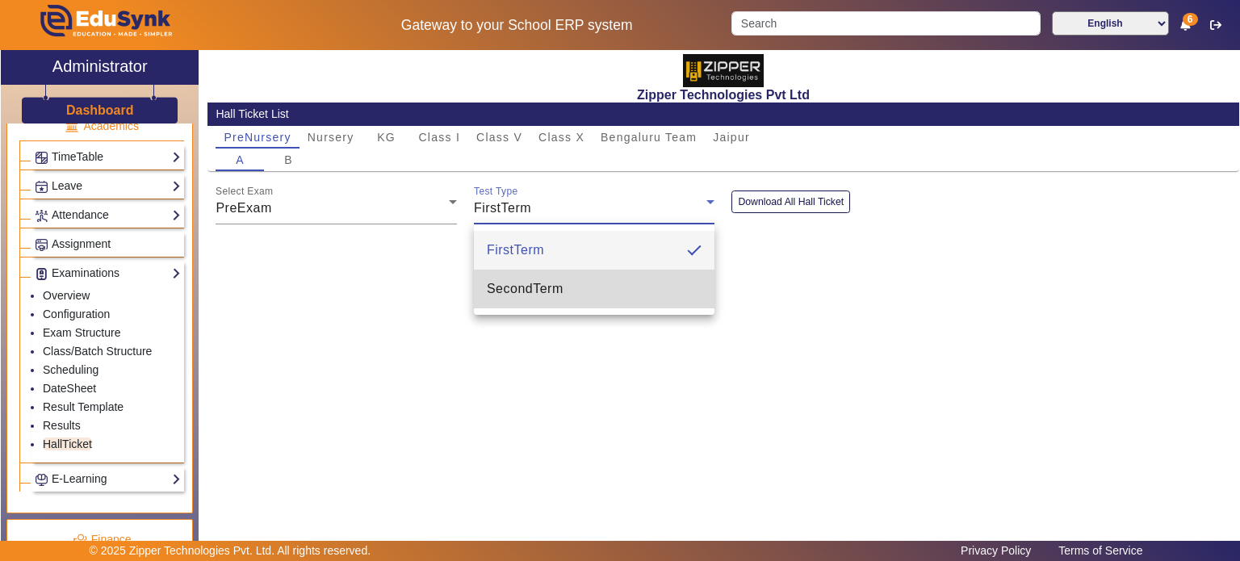
click at [532, 300] on mat-option "SecondTerm" at bounding box center [594, 289] width 241 height 39
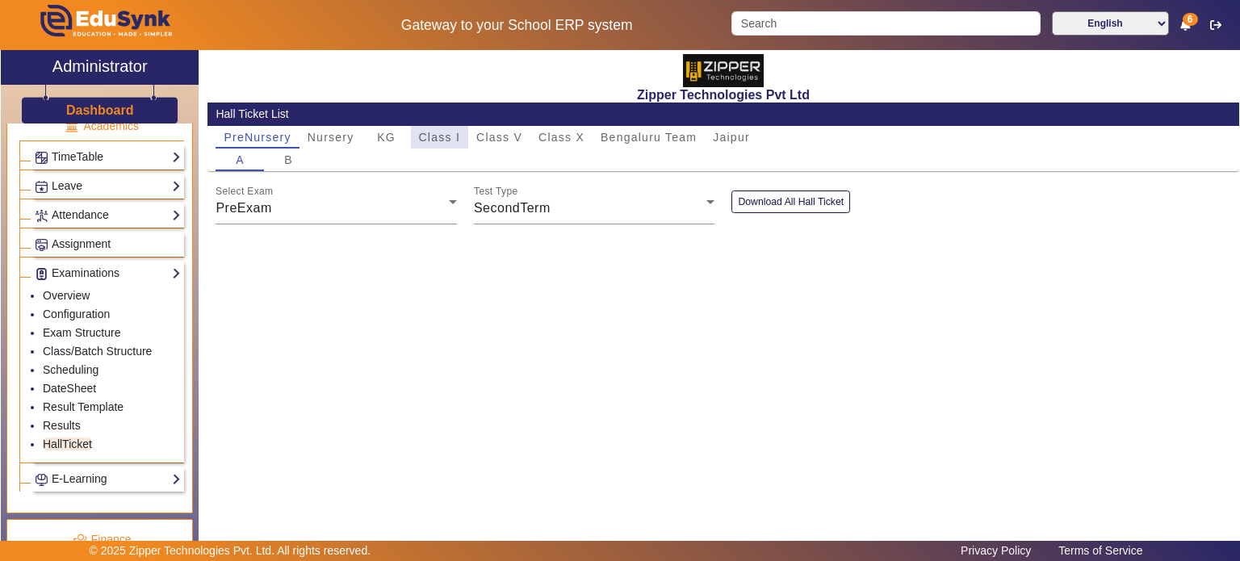
click at [448, 132] on span "Class I" at bounding box center [440, 137] width 42 height 11
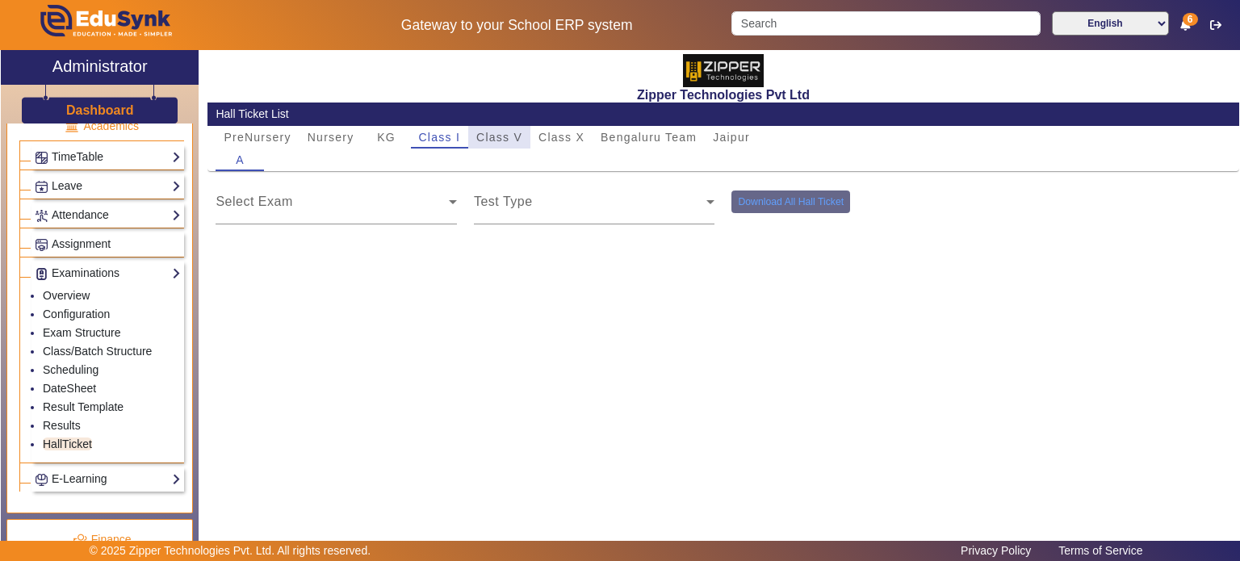
click at [501, 138] on span "Class V" at bounding box center [499, 137] width 46 height 11
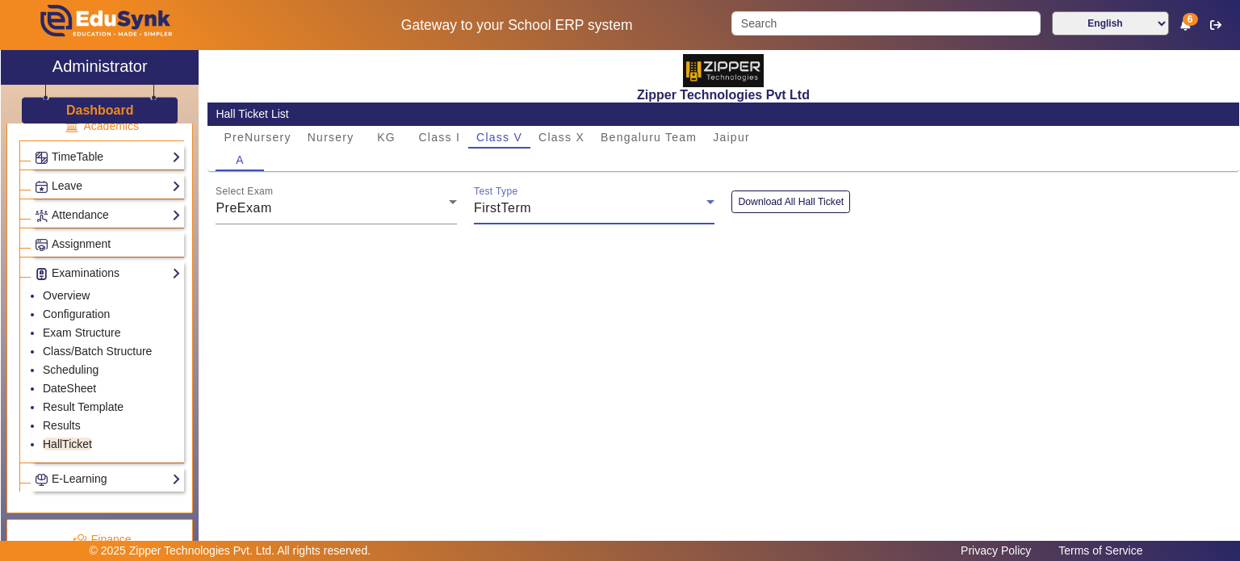
click at [493, 209] on span "FirstTerm" at bounding box center [502, 208] width 57 height 14
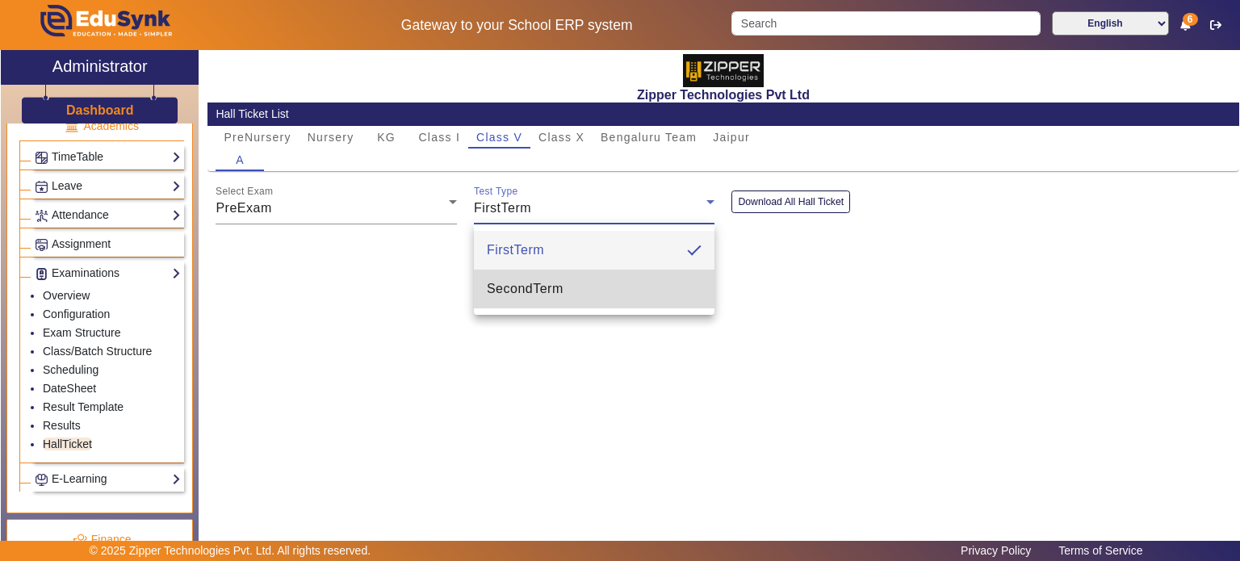
click at [513, 281] on span "SecondTerm" at bounding box center [525, 288] width 77 height 19
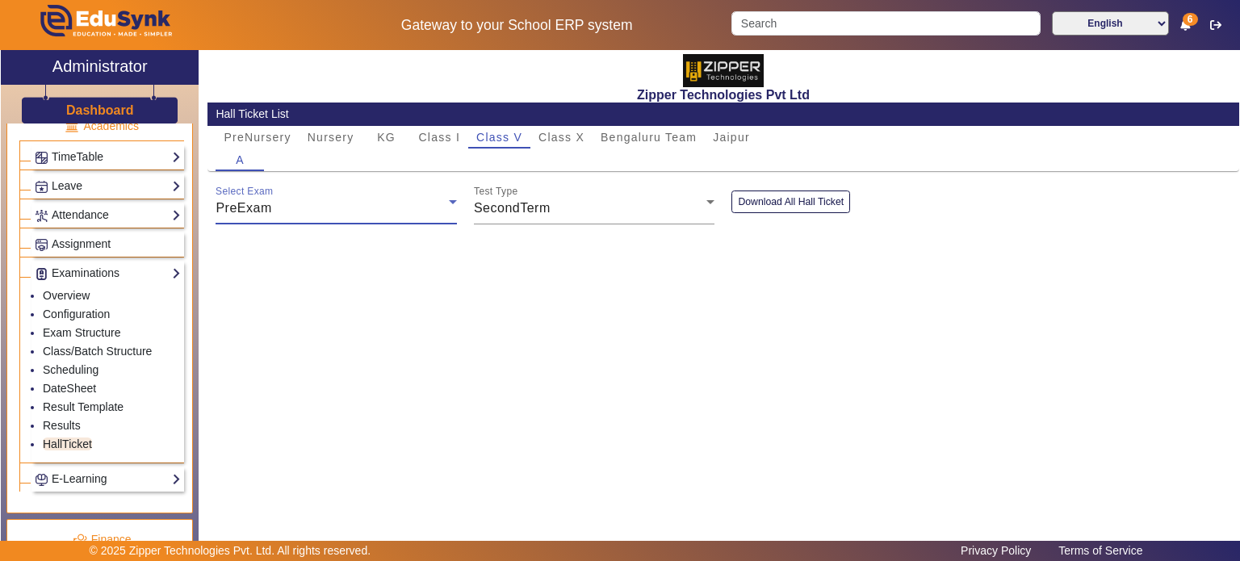
click at [388, 210] on div "PreExam" at bounding box center [332, 208] width 233 height 19
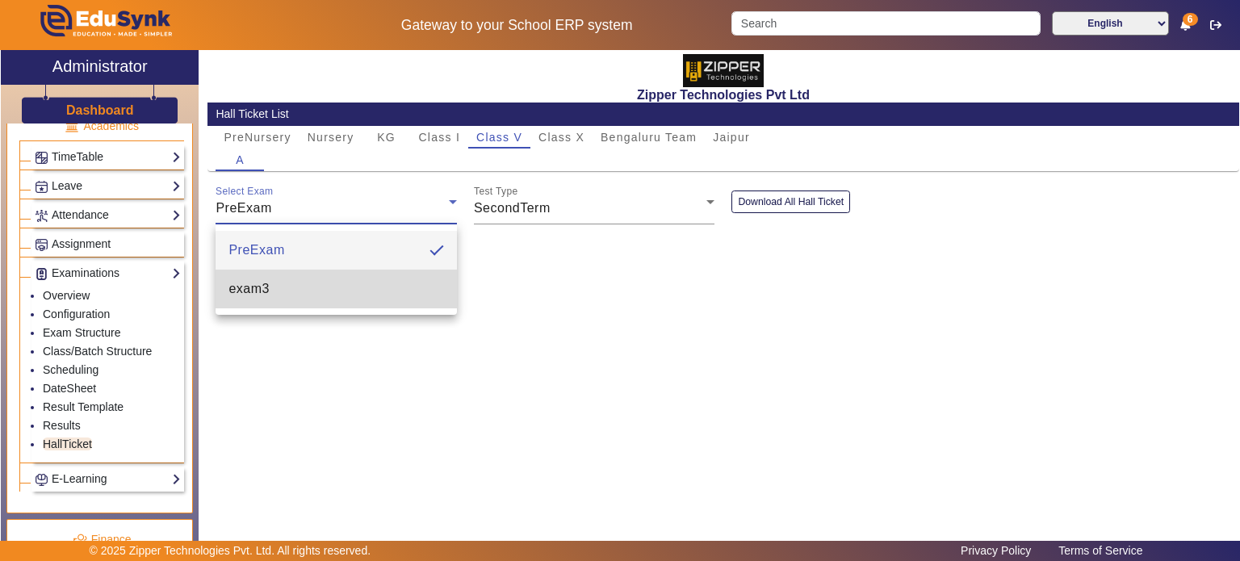
click at [359, 274] on mat-option "exam3" at bounding box center [336, 289] width 241 height 39
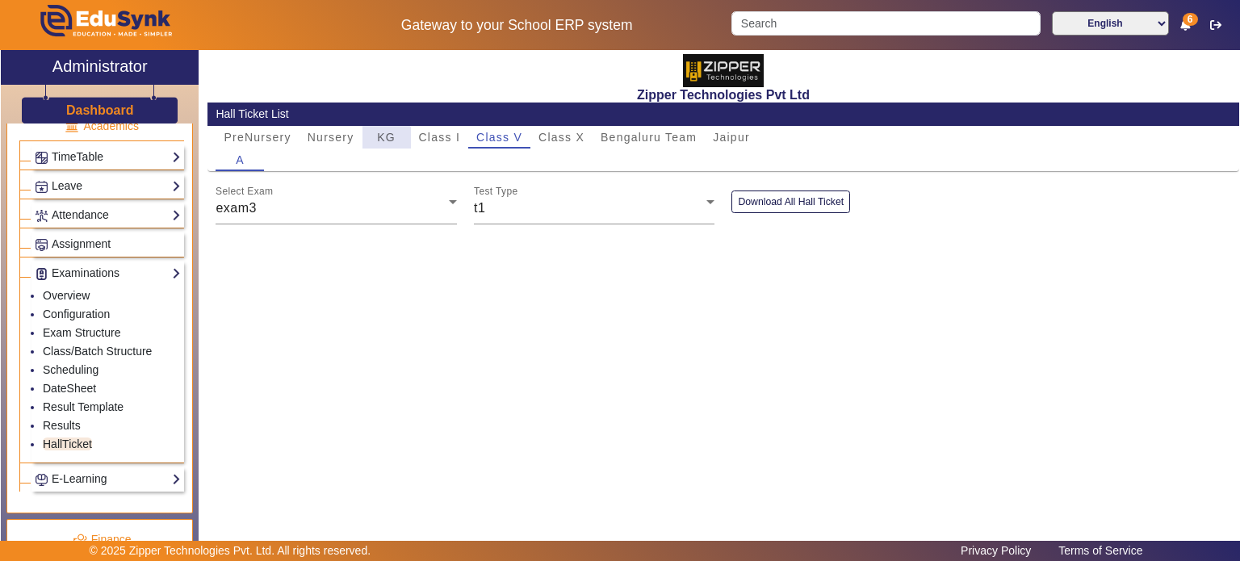
click at [385, 148] on span "KG" at bounding box center [386, 137] width 19 height 23
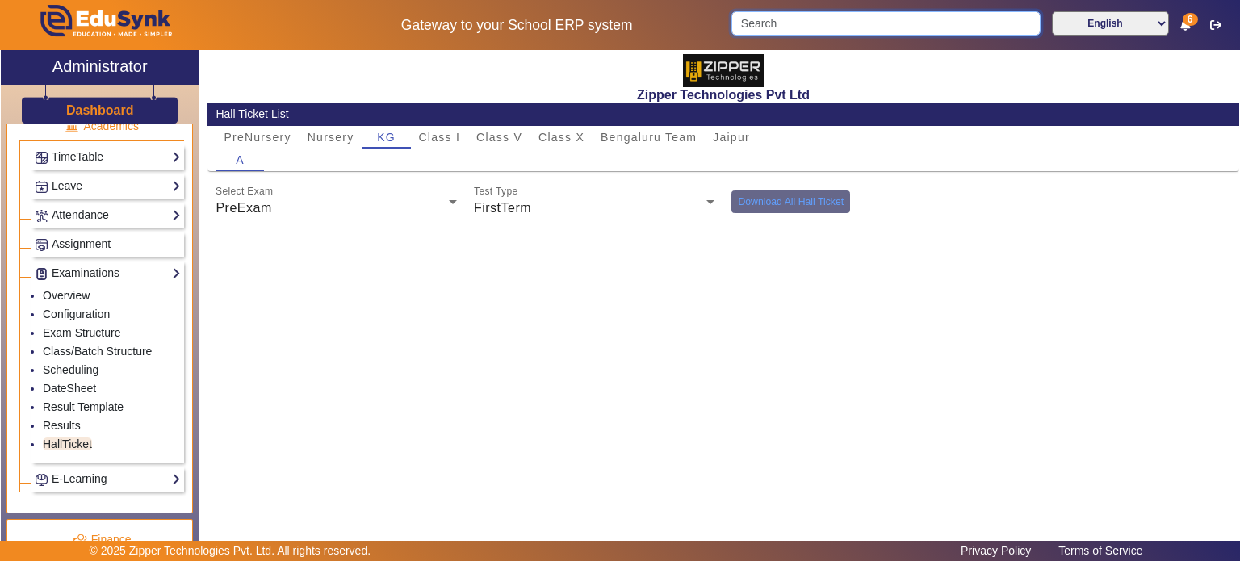
click at [783, 19] on input "Search" at bounding box center [886, 23] width 308 height 24
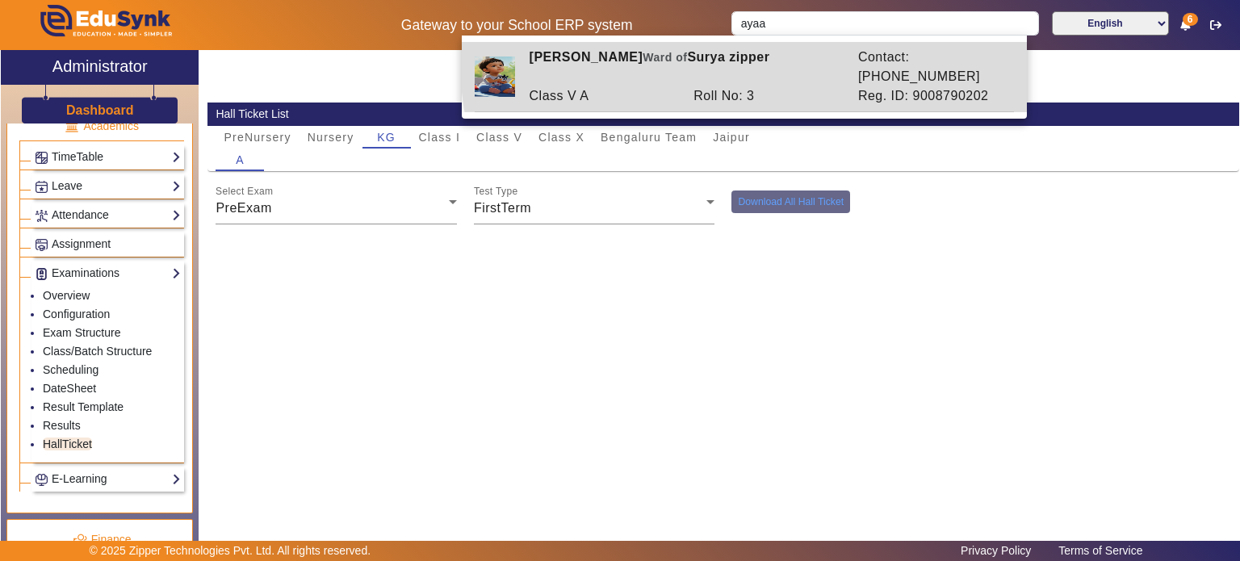
click at [769, 61] on div "[PERSON_NAME] [PERSON_NAME] of [PERSON_NAME] zipper" at bounding box center [685, 67] width 329 height 39
type input "[PERSON_NAME]"
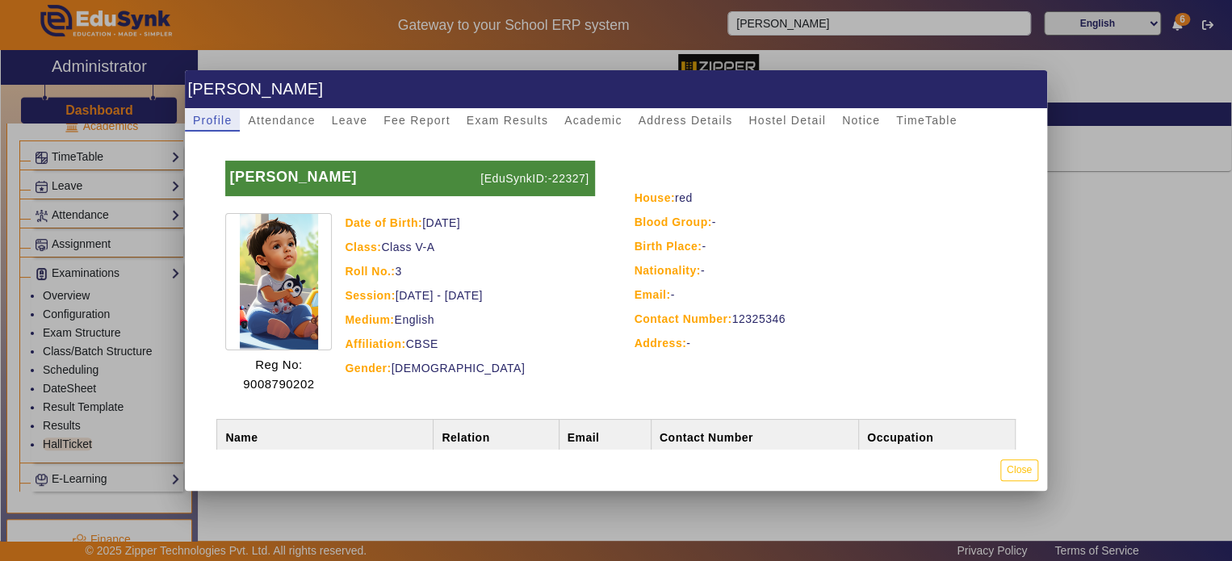
scroll to position [143, 0]
